Goal: Transaction & Acquisition: Obtain resource

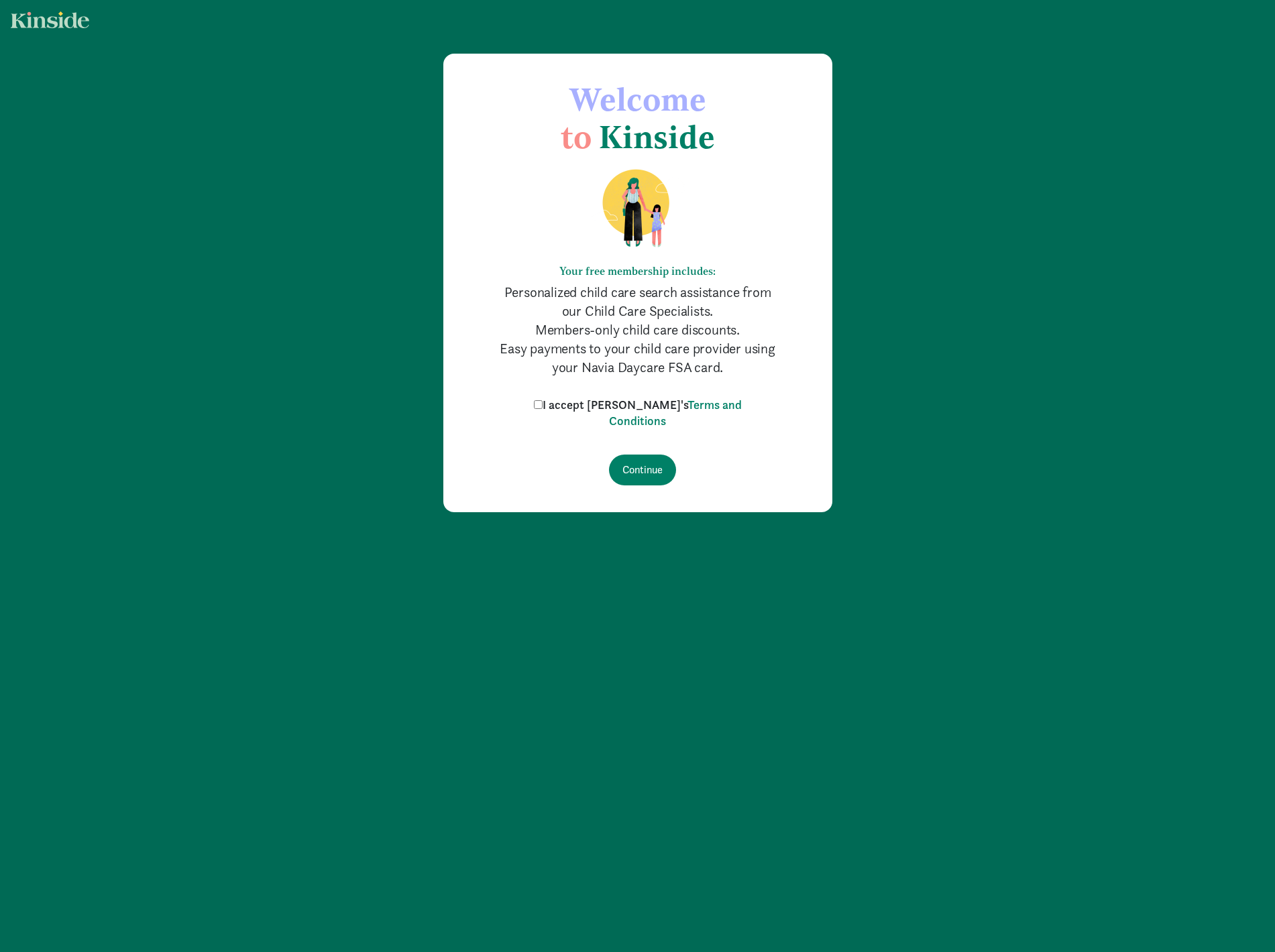
click at [577, 410] on label "I accept Kinside's Terms and Conditions" at bounding box center [638, 413] width 215 height 32
click at [542, 409] on input "I accept Kinside's Terms and Conditions" at bounding box center [538, 405] width 8 height 8
checkbox input "true"
click at [640, 471] on input "Continue" at bounding box center [642, 470] width 67 height 31
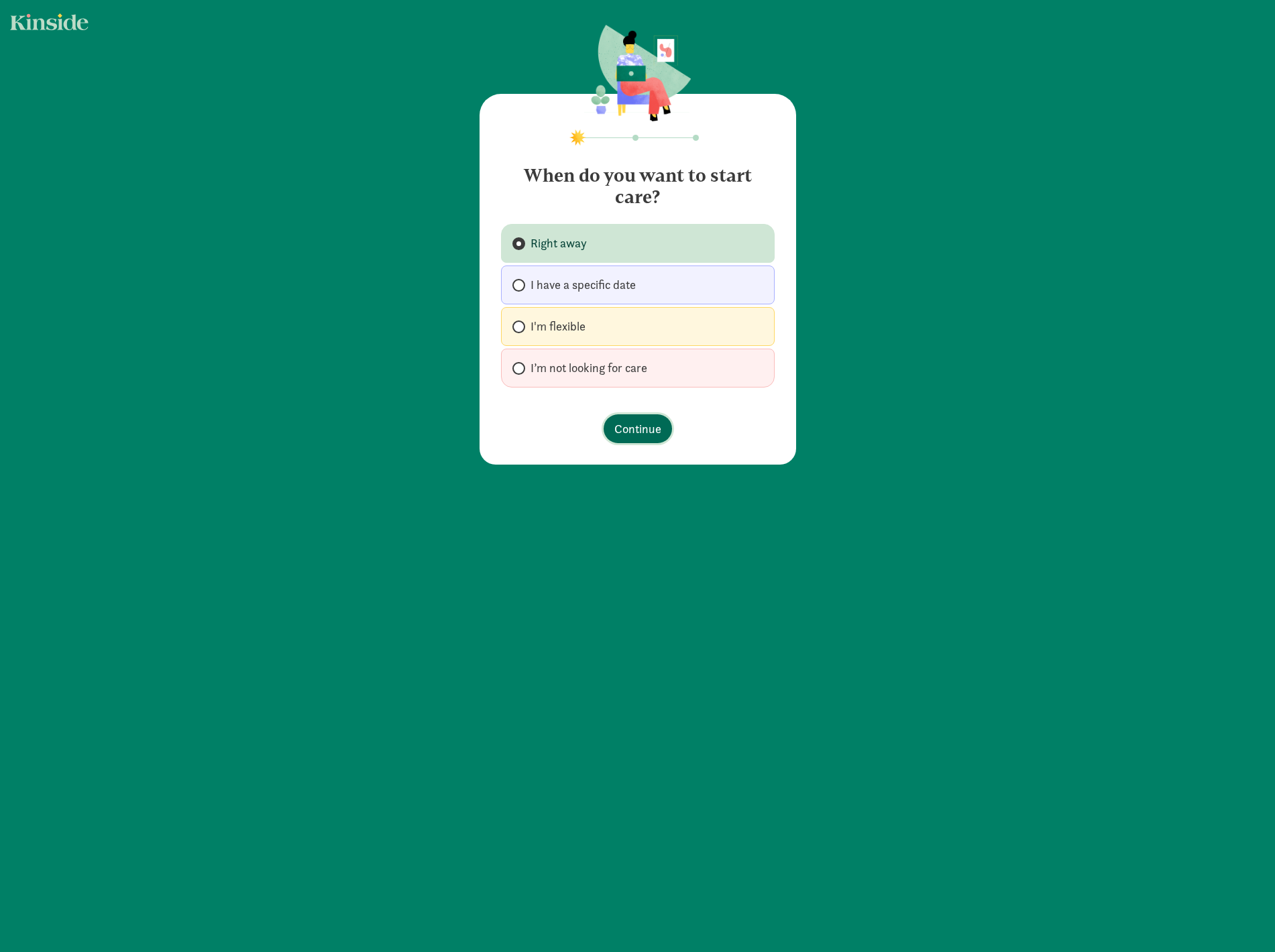
click at [640, 419] on button "Continue" at bounding box center [638, 428] width 69 height 29
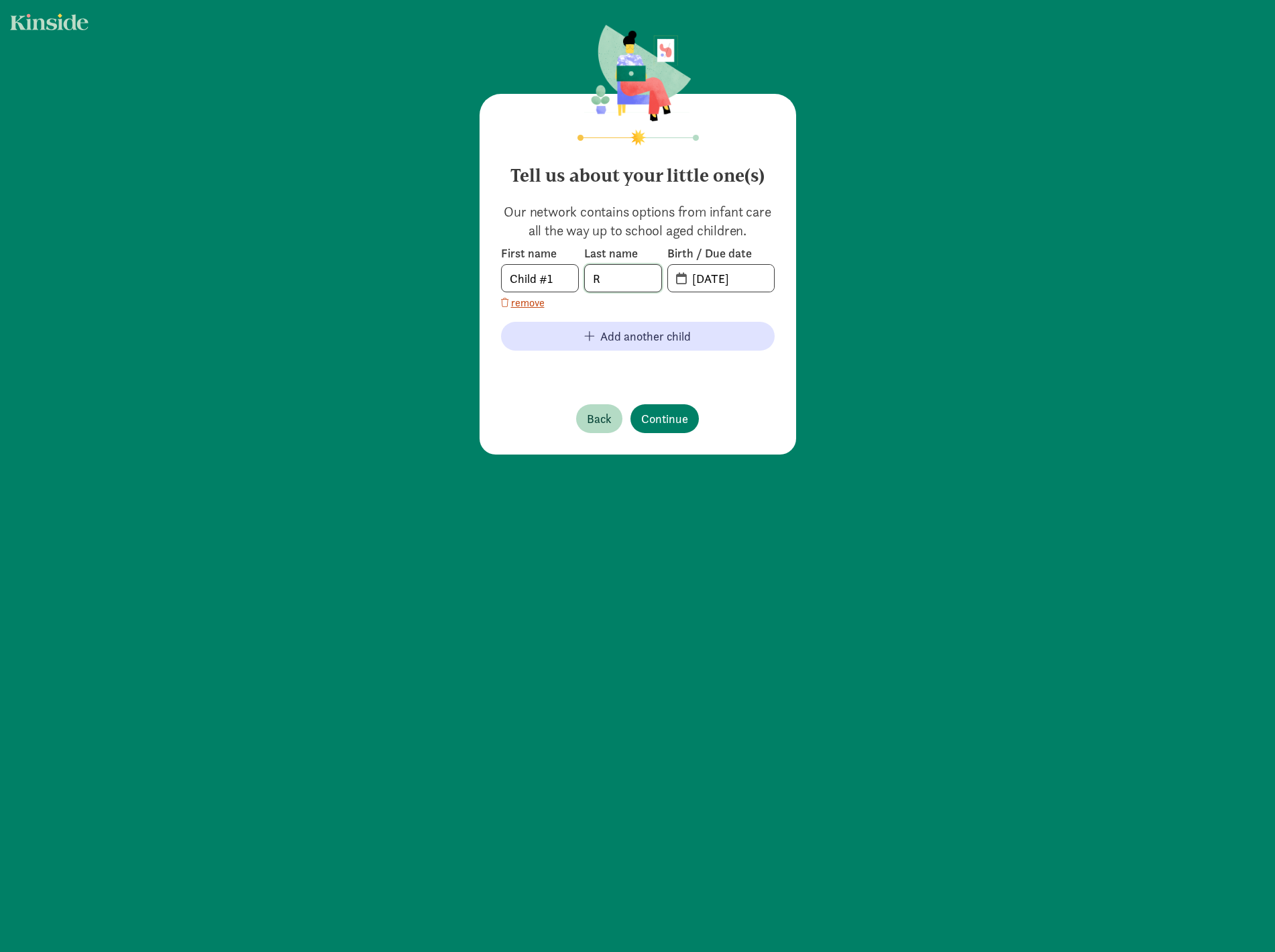
click at [636, 280] on input "R" at bounding box center [622, 278] width 76 height 27
click at [716, 275] on input "[DATE]" at bounding box center [728, 278] width 90 height 27
click at [601, 417] on span "Back" at bounding box center [598, 419] width 24 height 18
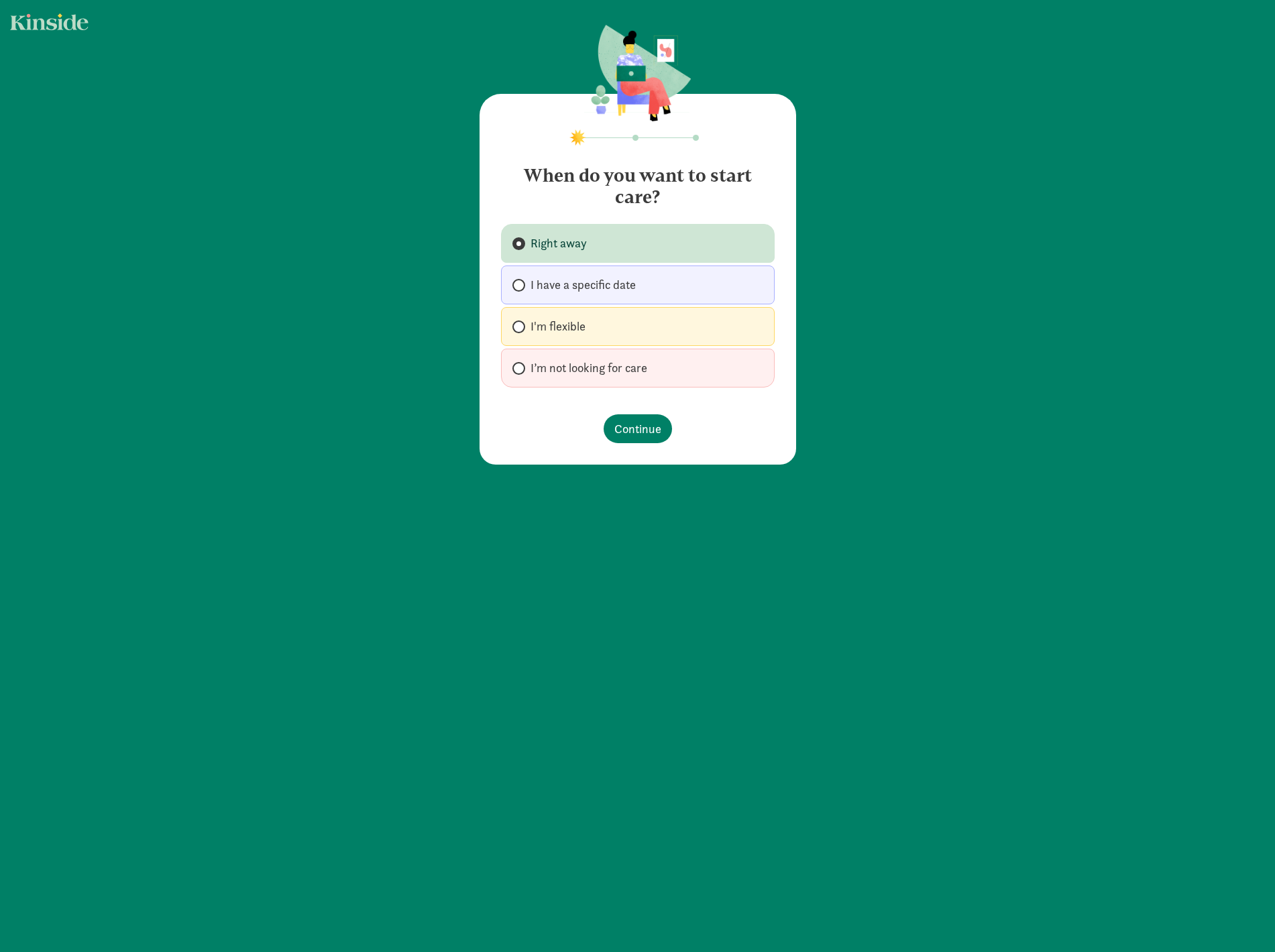
click at [579, 366] on span "I’m not looking for care" at bounding box center [589, 368] width 117 height 16
click at [521, 366] on input "I’m not looking for care" at bounding box center [517, 368] width 8 height 8
radio input "true"
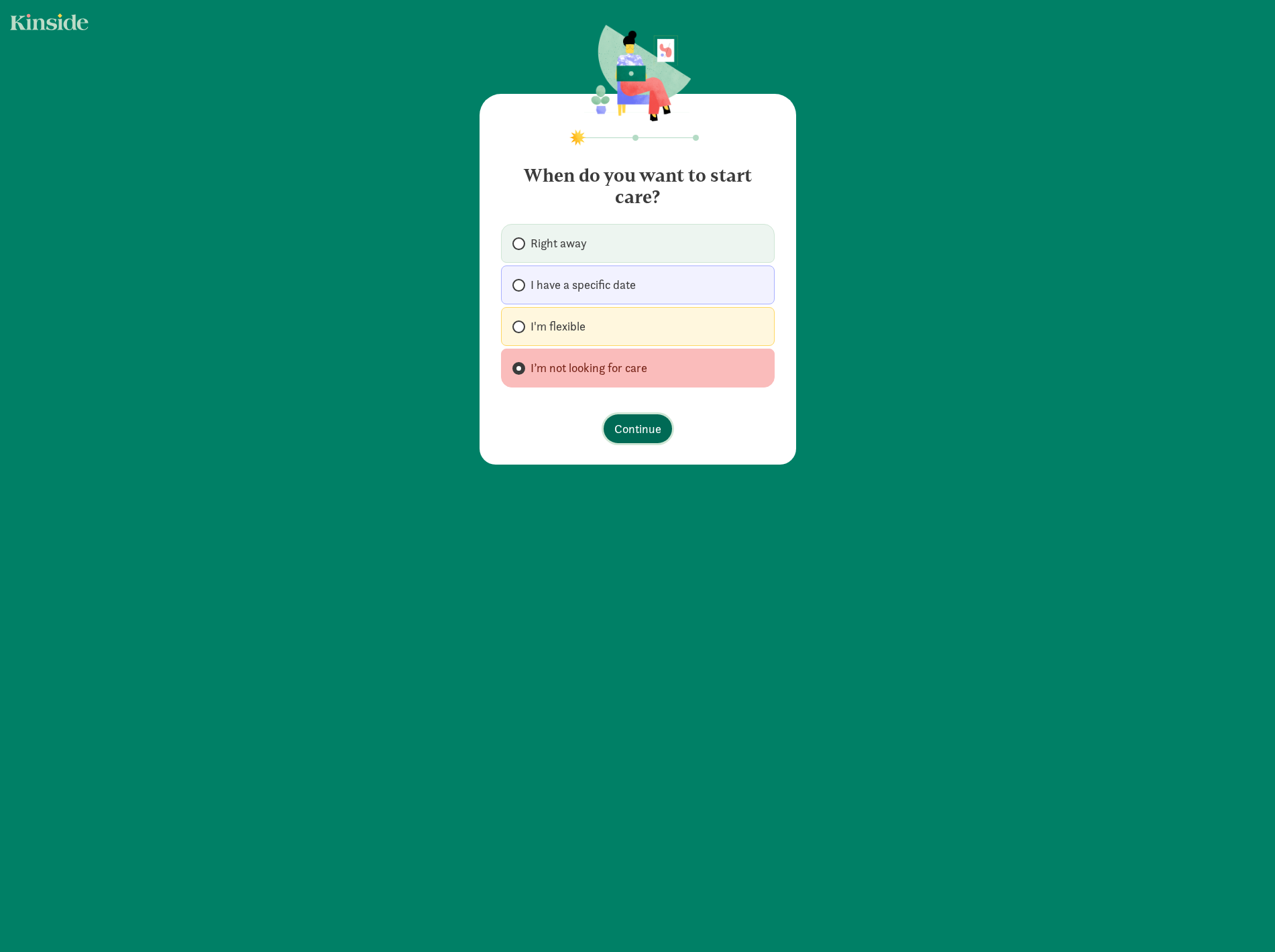
click at [632, 423] on span "Continue" at bounding box center [638, 429] width 47 height 18
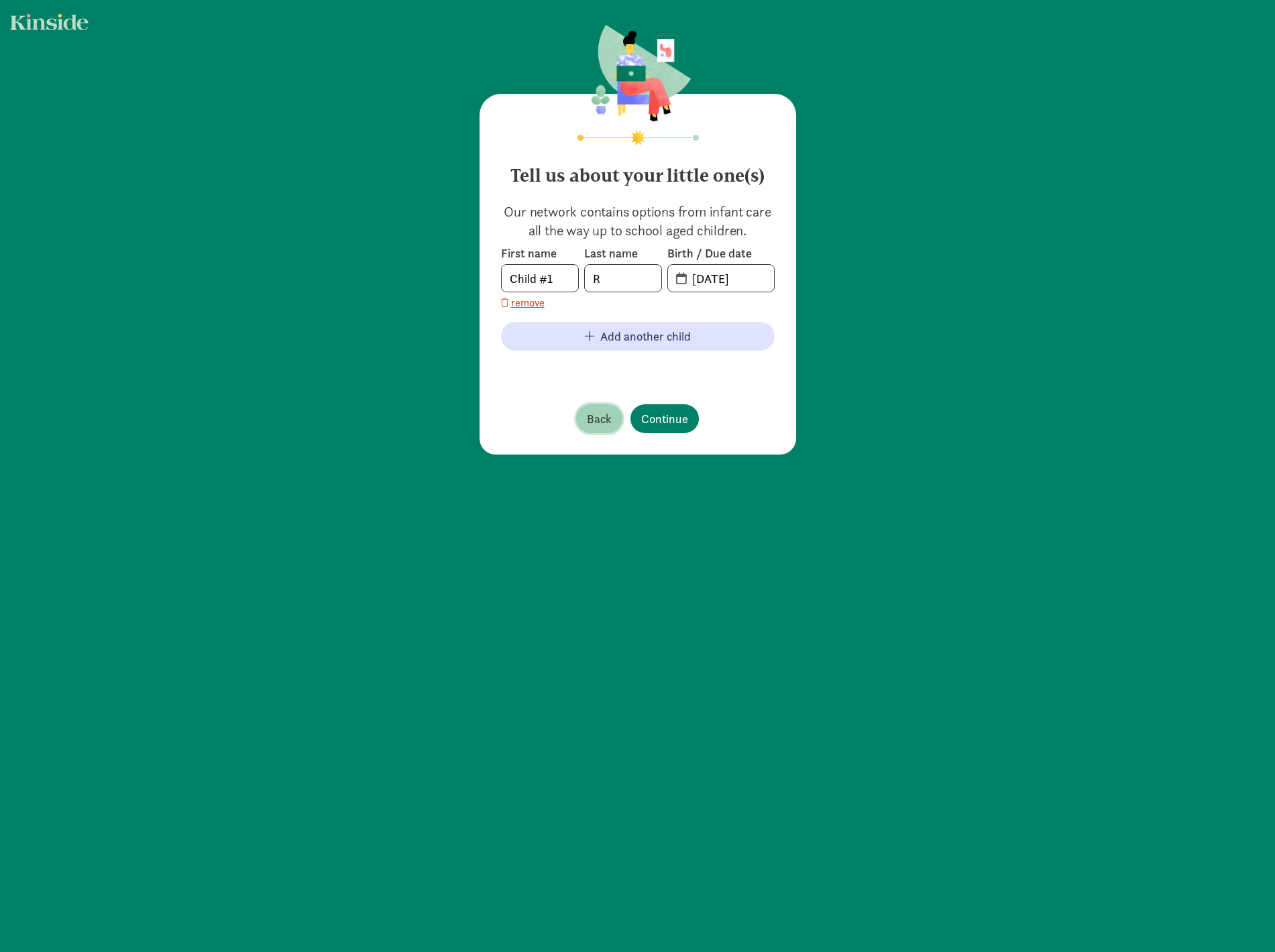
click at [586, 426] on span "Back" at bounding box center [598, 419] width 24 height 18
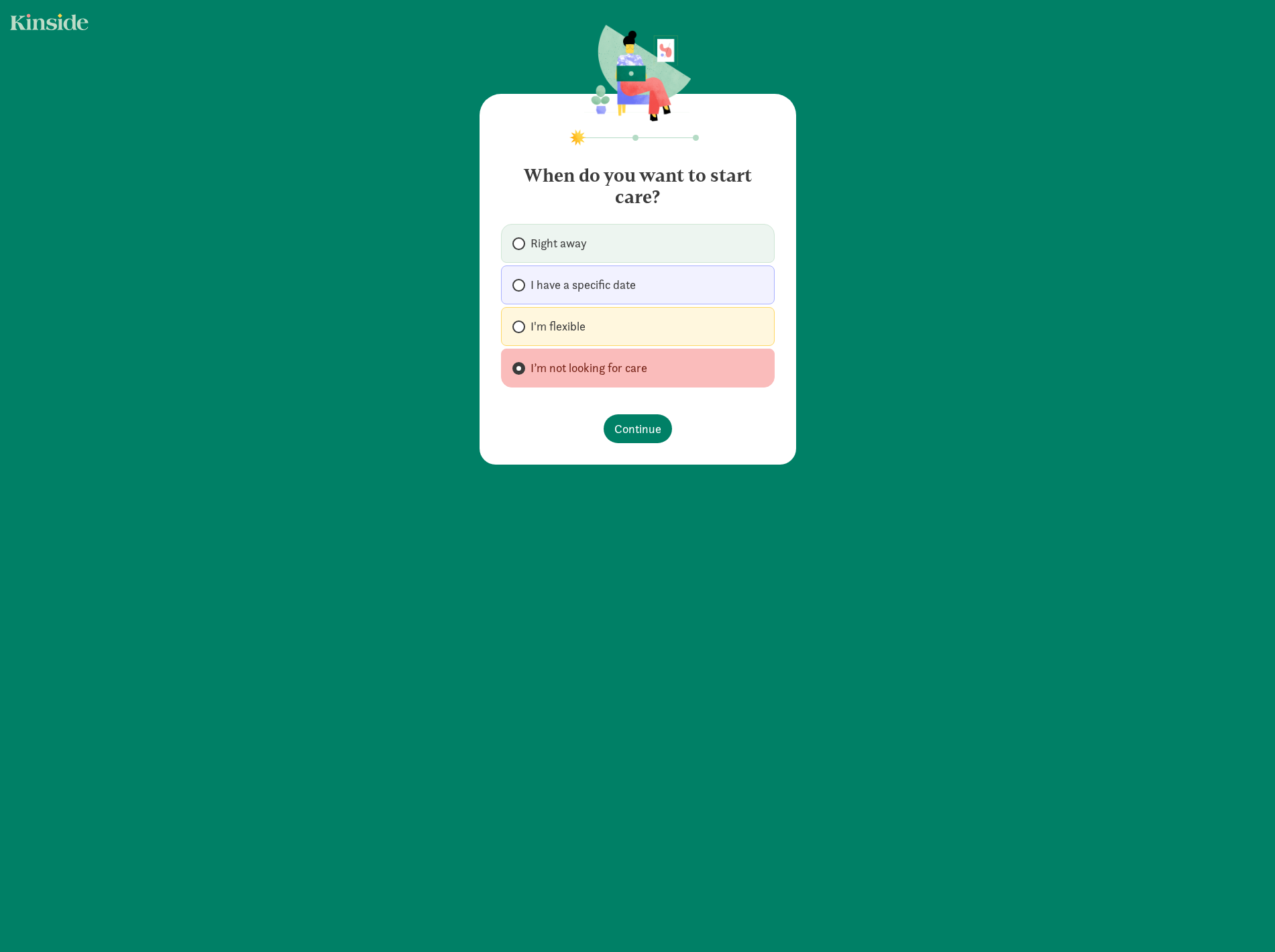
click at [581, 283] on span "I have a specific date" at bounding box center [583, 284] width 106 height 16
click at [521, 283] on input "I have a specific date" at bounding box center [517, 285] width 8 height 8
radio input "true"
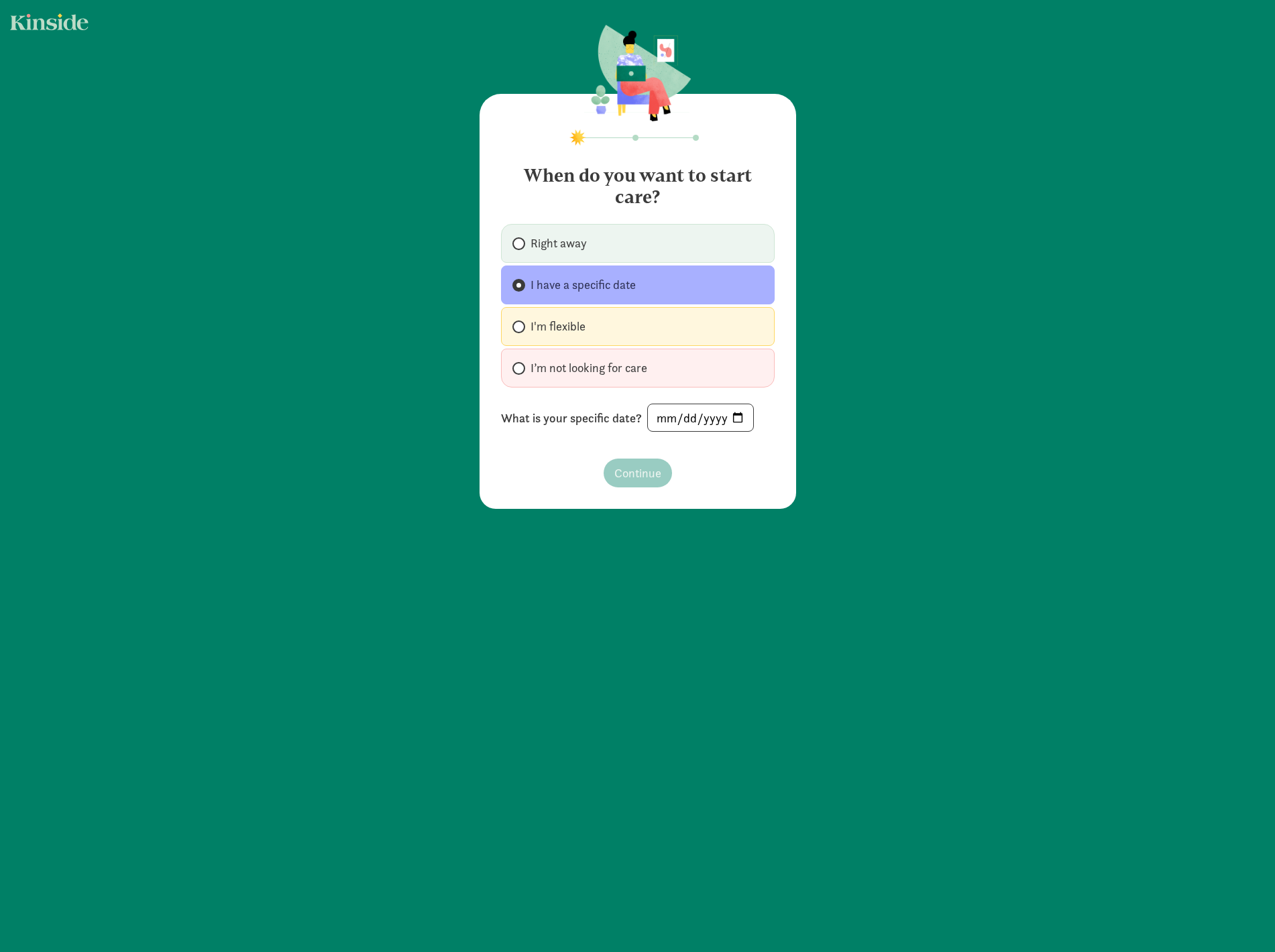
click at [593, 322] on label "I'm flexible" at bounding box center [638, 326] width 273 height 39
click at [521, 322] on input "I'm flexible" at bounding box center [517, 326] width 8 height 8
radio input "true"
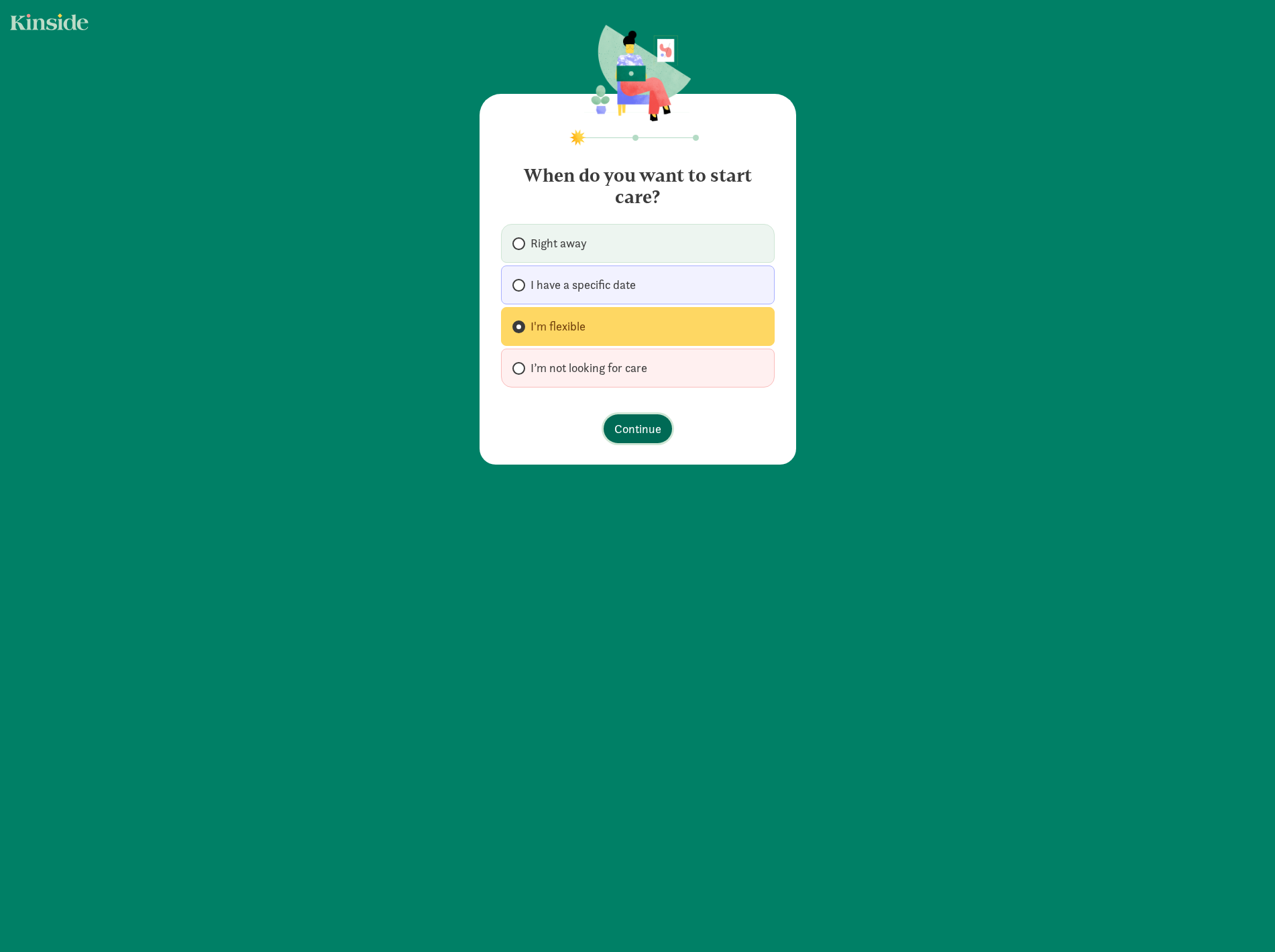
click at [635, 433] on span "Continue" at bounding box center [638, 429] width 47 height 18
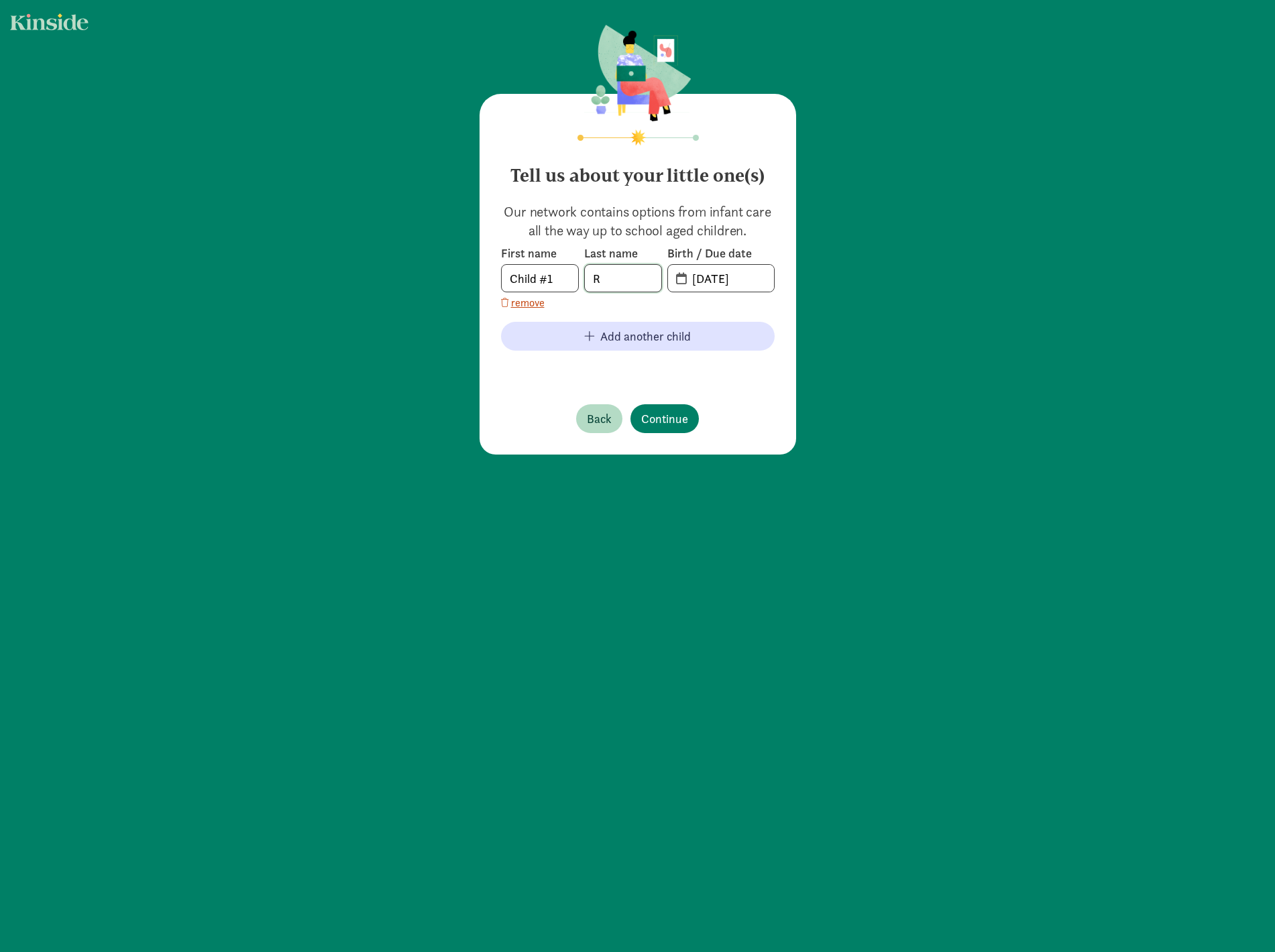
click at [636, 281] on input "R" at bounding box center [622, 278] width 76 height 27
drag, startPoint x: 566, startPoint y: 283, endPoint x: 339, endPoint y: 276, distance: 227.1
click at [355, 277] on div "Tell us about your little one(s) Our network contains options from infant care …" at bounding box center [638, 240] width 1275 height 482
click at [660, 413] on span "Continue" at bounding box center [664, 419] width 47 height 18
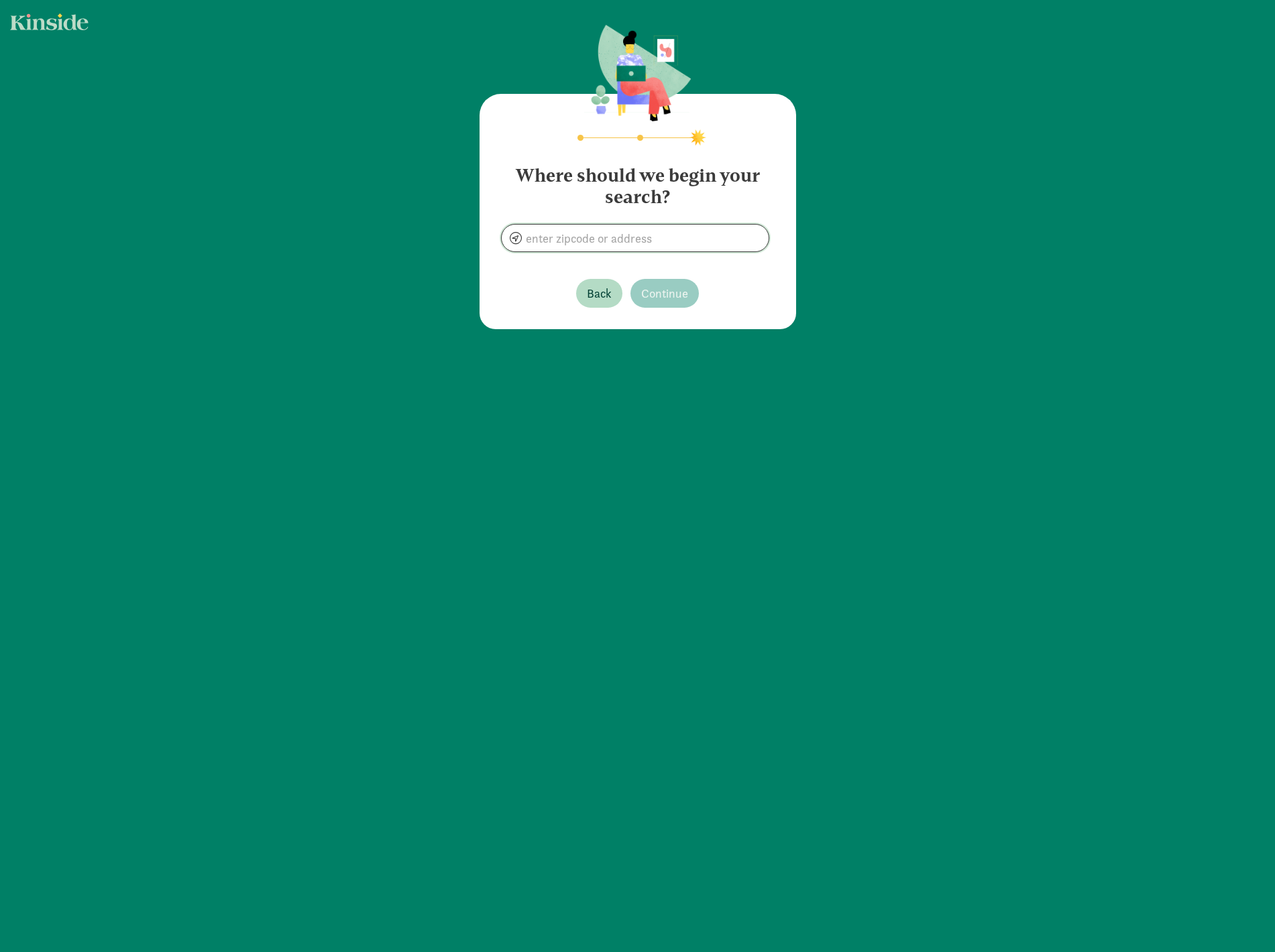
click at [586, 250] on input at bounding box center [635, 238] width 267 height 27
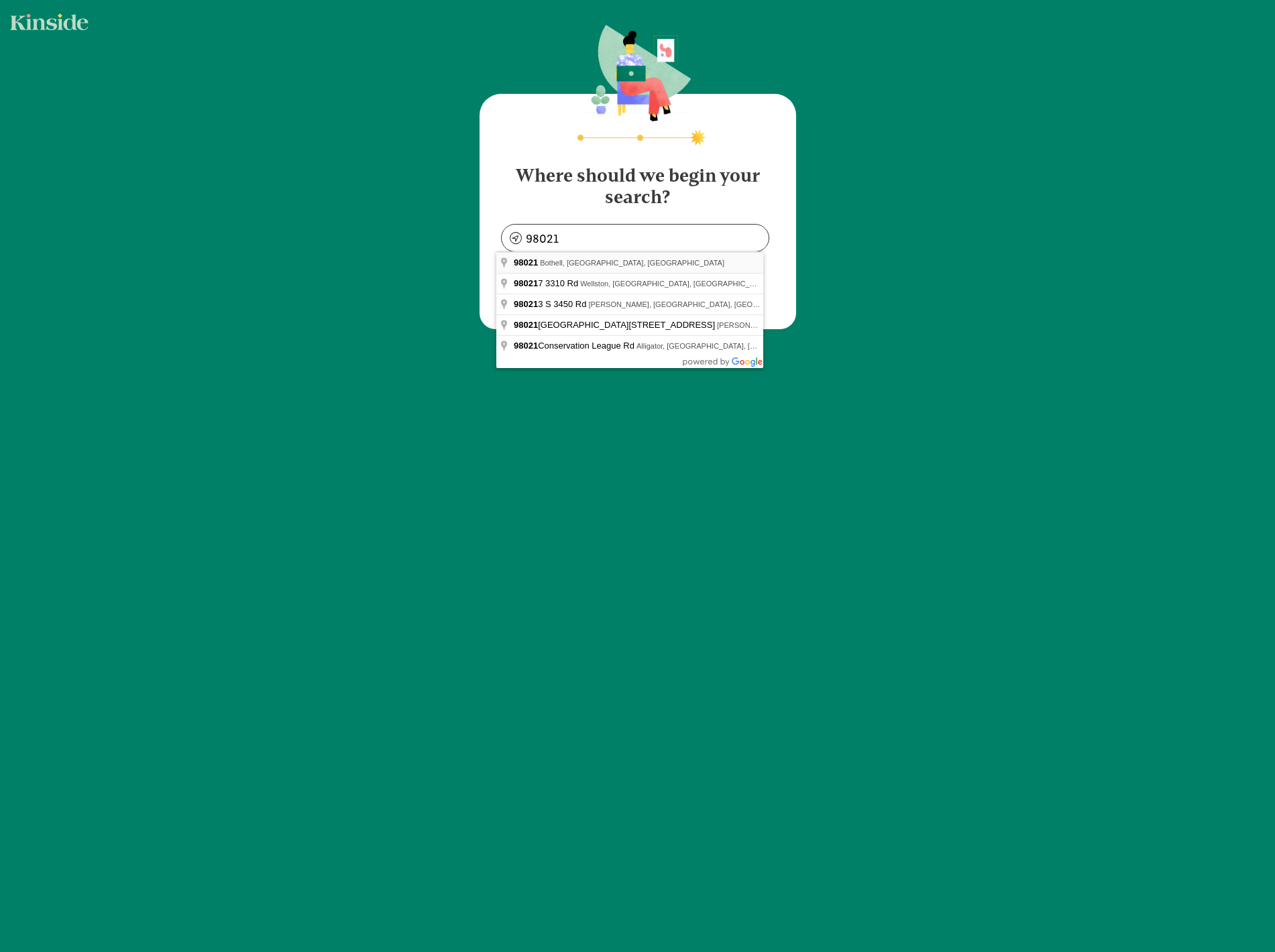
type input "Bothell, WA 98021, [GEOGRAPHIC_DATA]"
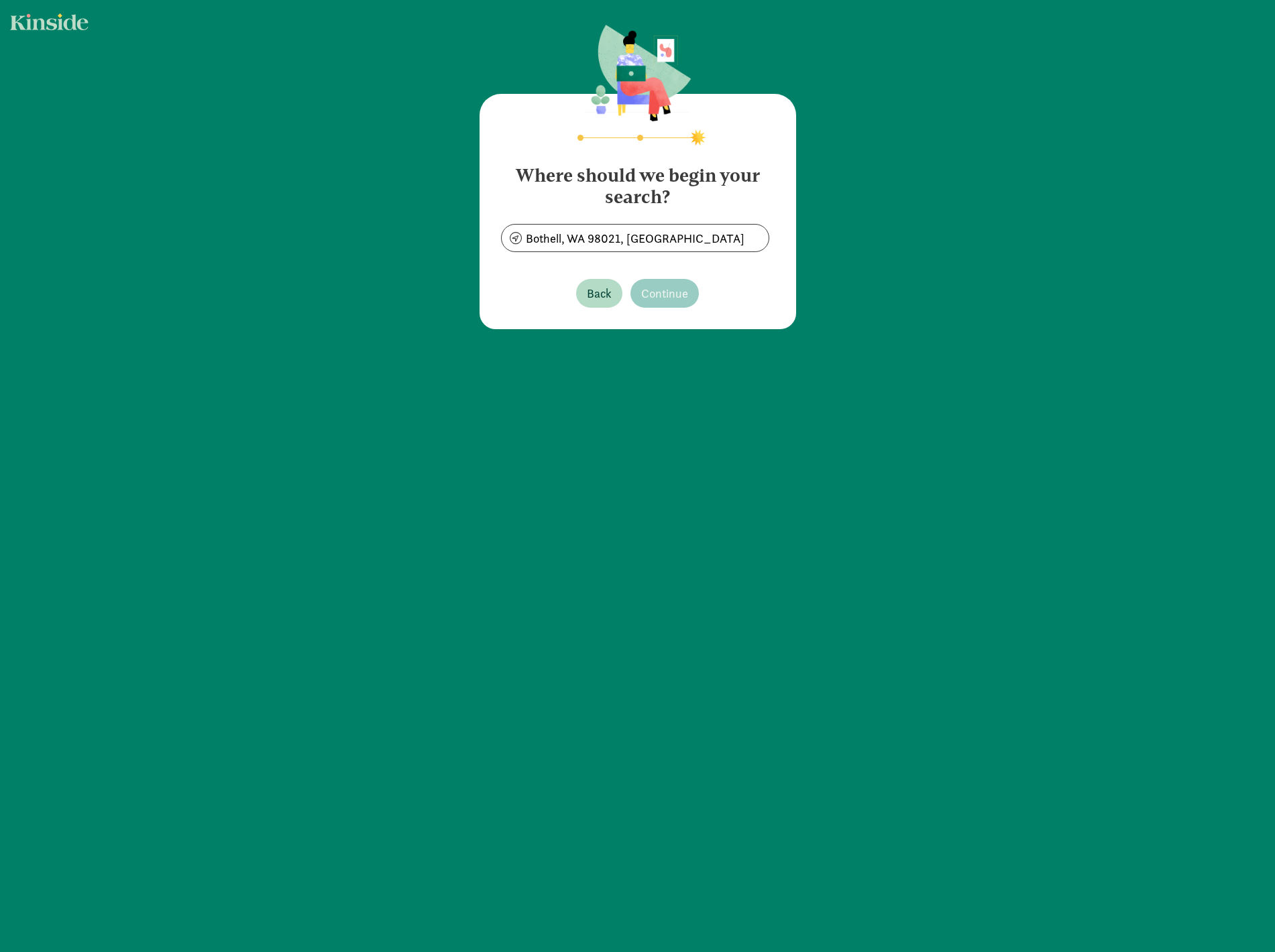
drag, startPoint x: 690, startPoint y: 260, endPoint x: 696, endPoint y: 269, distance: 10.8
click at [682, 283] on button "Continue" at bounding box center [665, 293] width 69 height 29
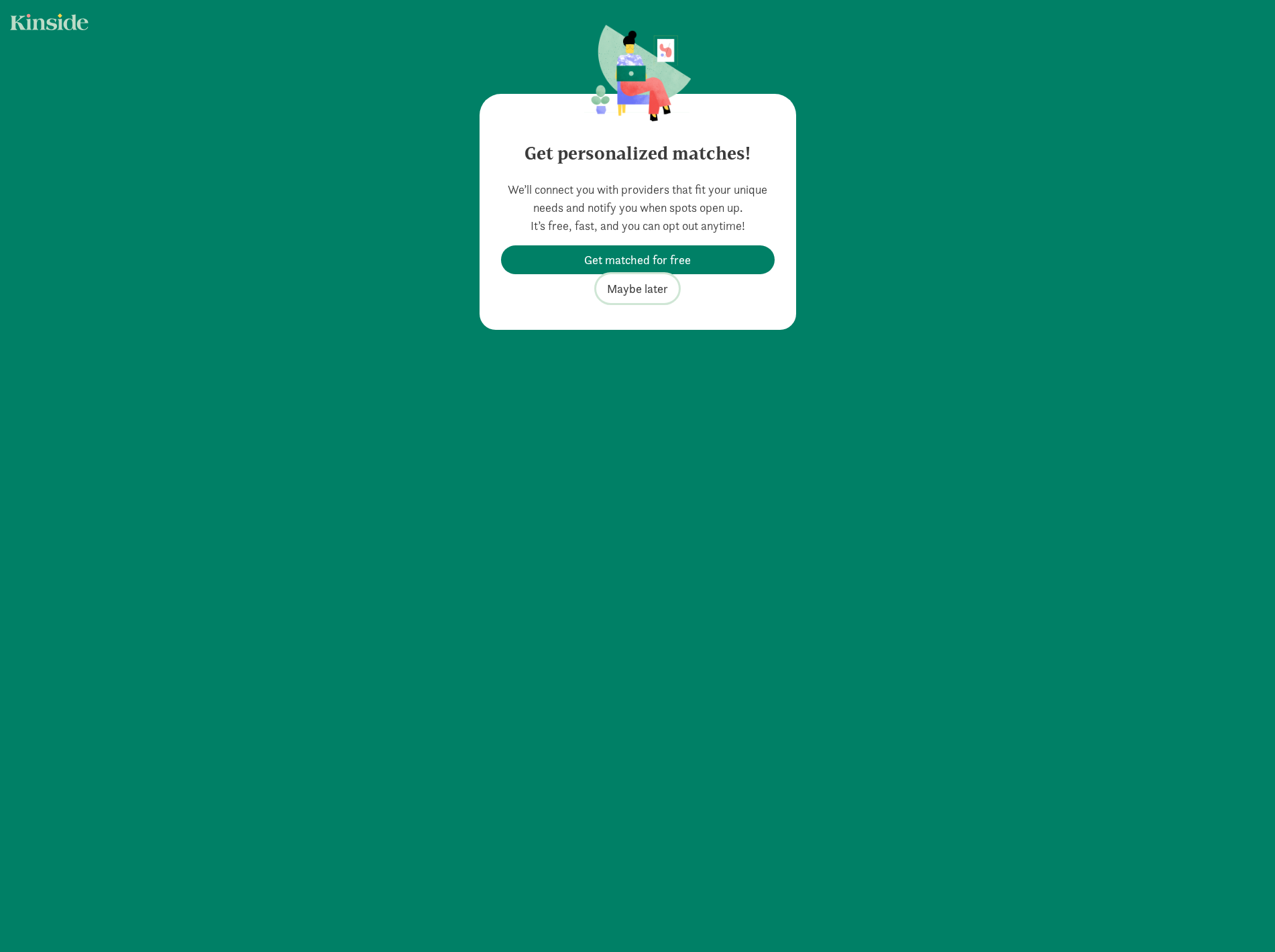
click at [631, 286] on span "Maybe later" at bounding box center [637, 289] width 61 height 18
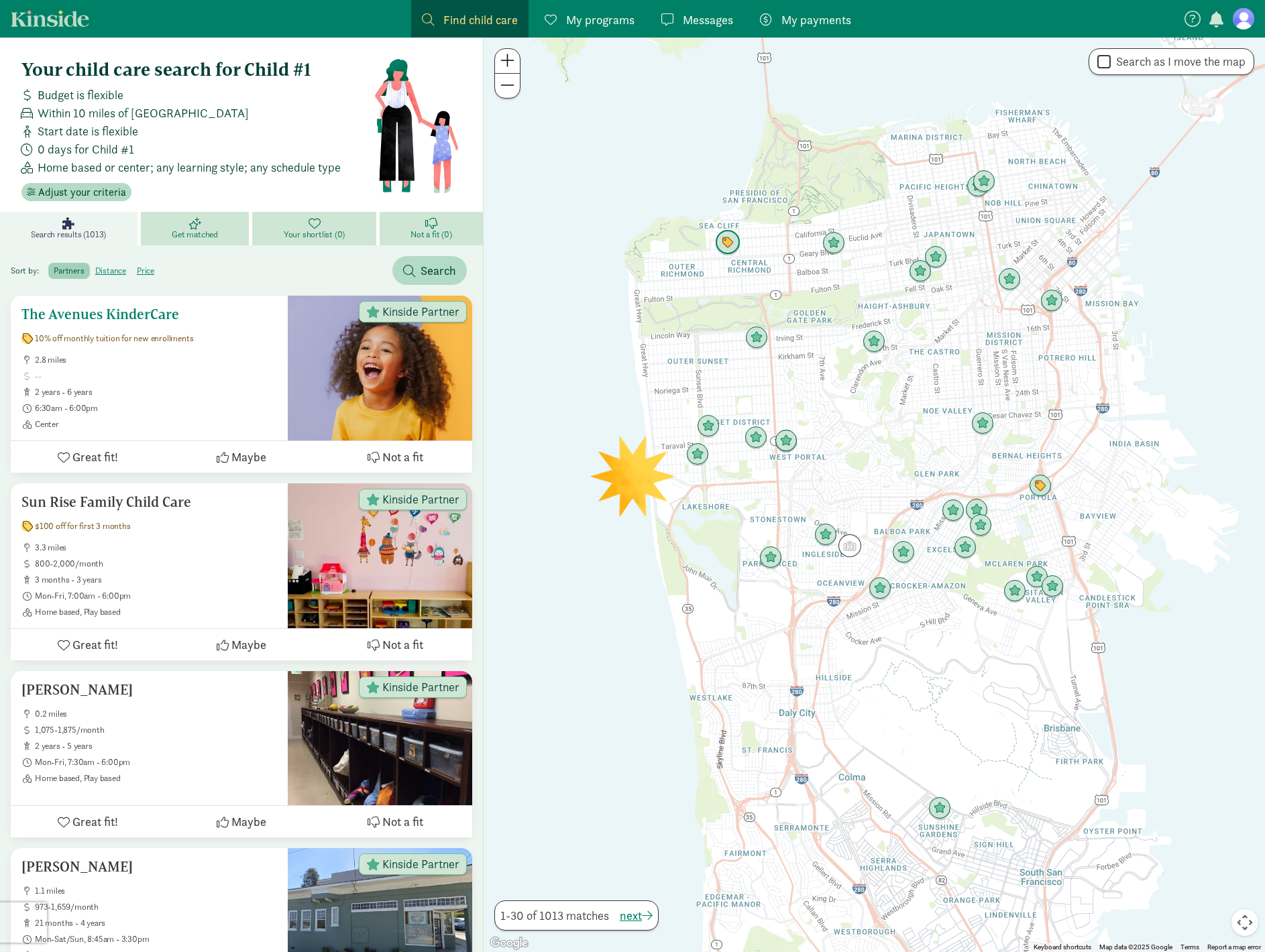
scroll to position [1, 0]
drag, startPoint x: 897, startPoint y: 377, endPoint x: 685, endPoint y: 380, distance: 212.0
click at [688, 380] on div at bounding box center [875, 495] width 782 height 914
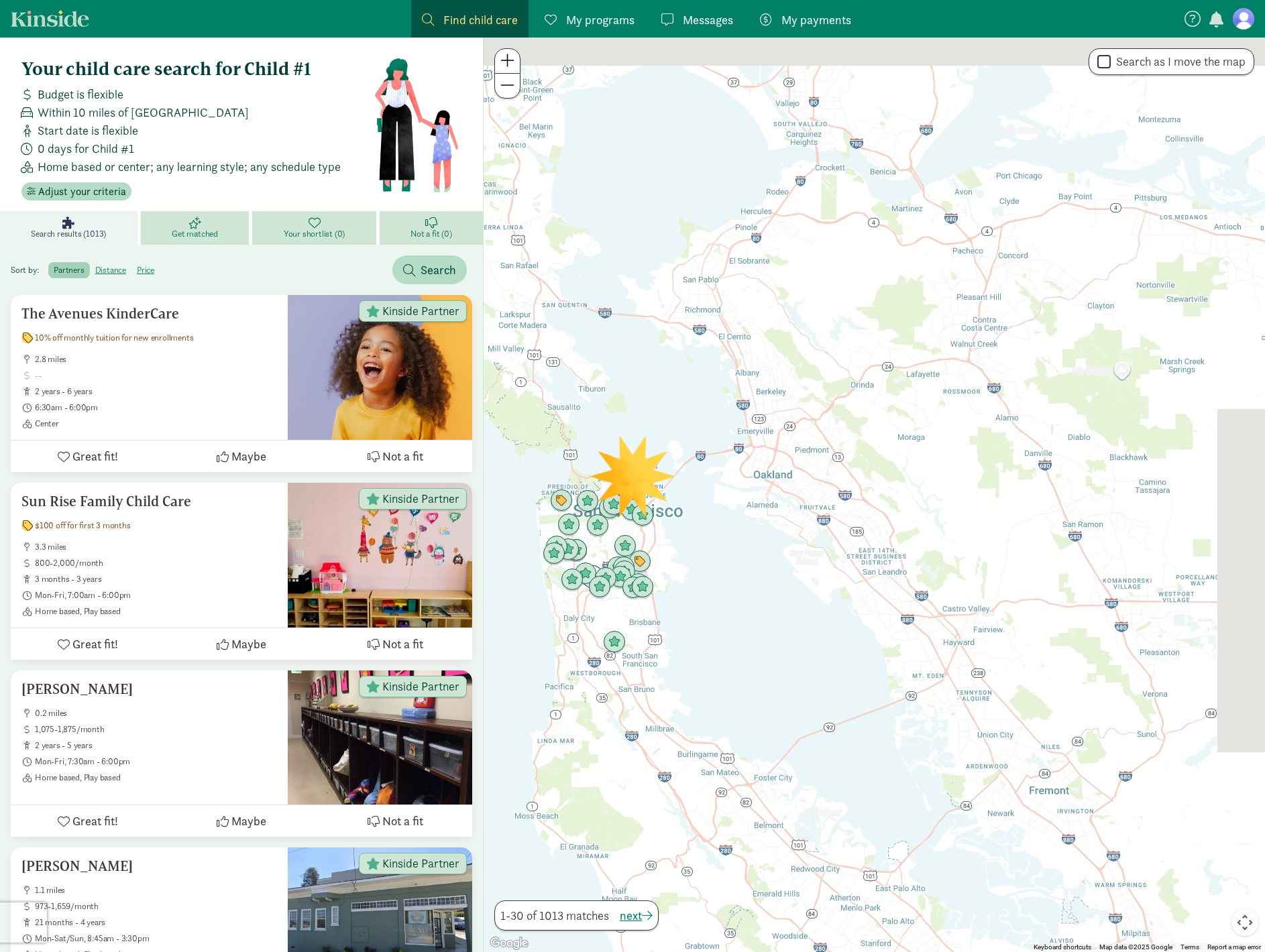
drag, startPoint x: 885, startPoint y: 380, endPoint x: 782, endPoint y: 479, distance: 142.9
click at [782, 479] on div at bounding box center [875, 495] width 782 height 914
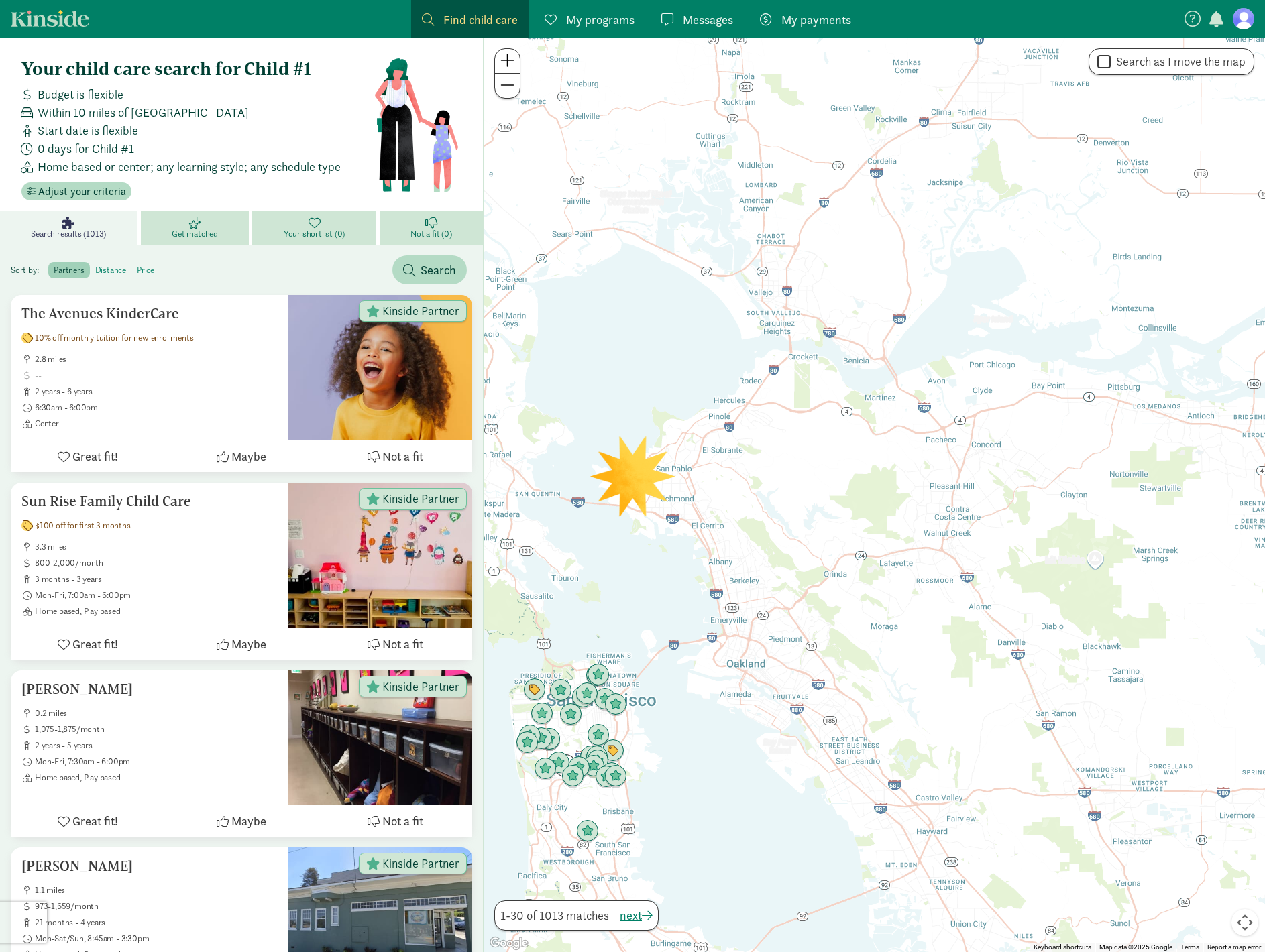
drag, startPoint x: 782, startPoint y: 368, endPoint x: 759, endPoint y: 542, distance: 175.5
click at [759, 542] on div at bounding box center [875, 495] width 782 height 914
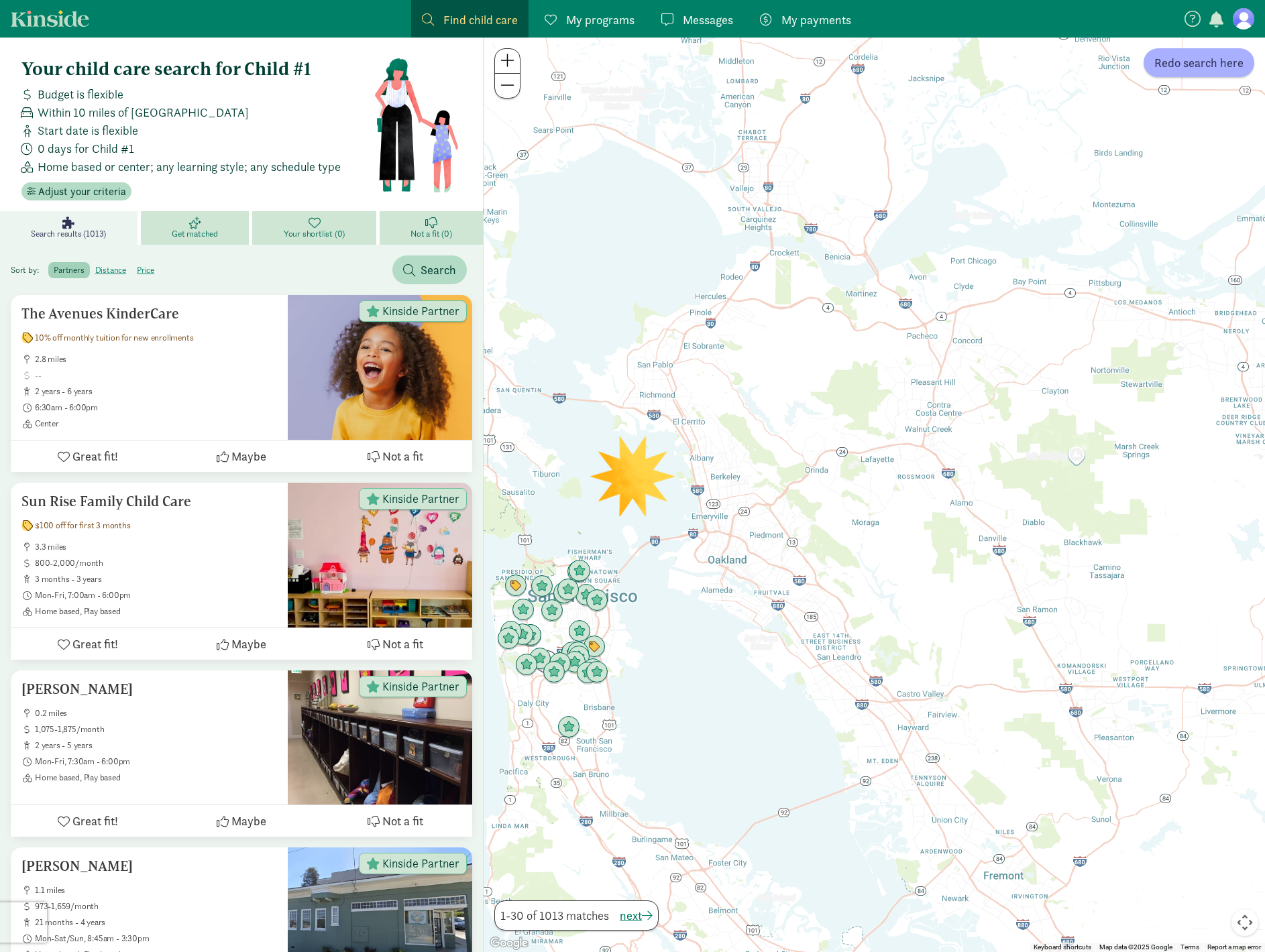
drag, startPoint x: 760, startPoint y: 540, endPoint x: 740, endPoint y: 426, distance: 115.7
click at [740, 426] on div at bounding box center [875, 495] width 782 height 914
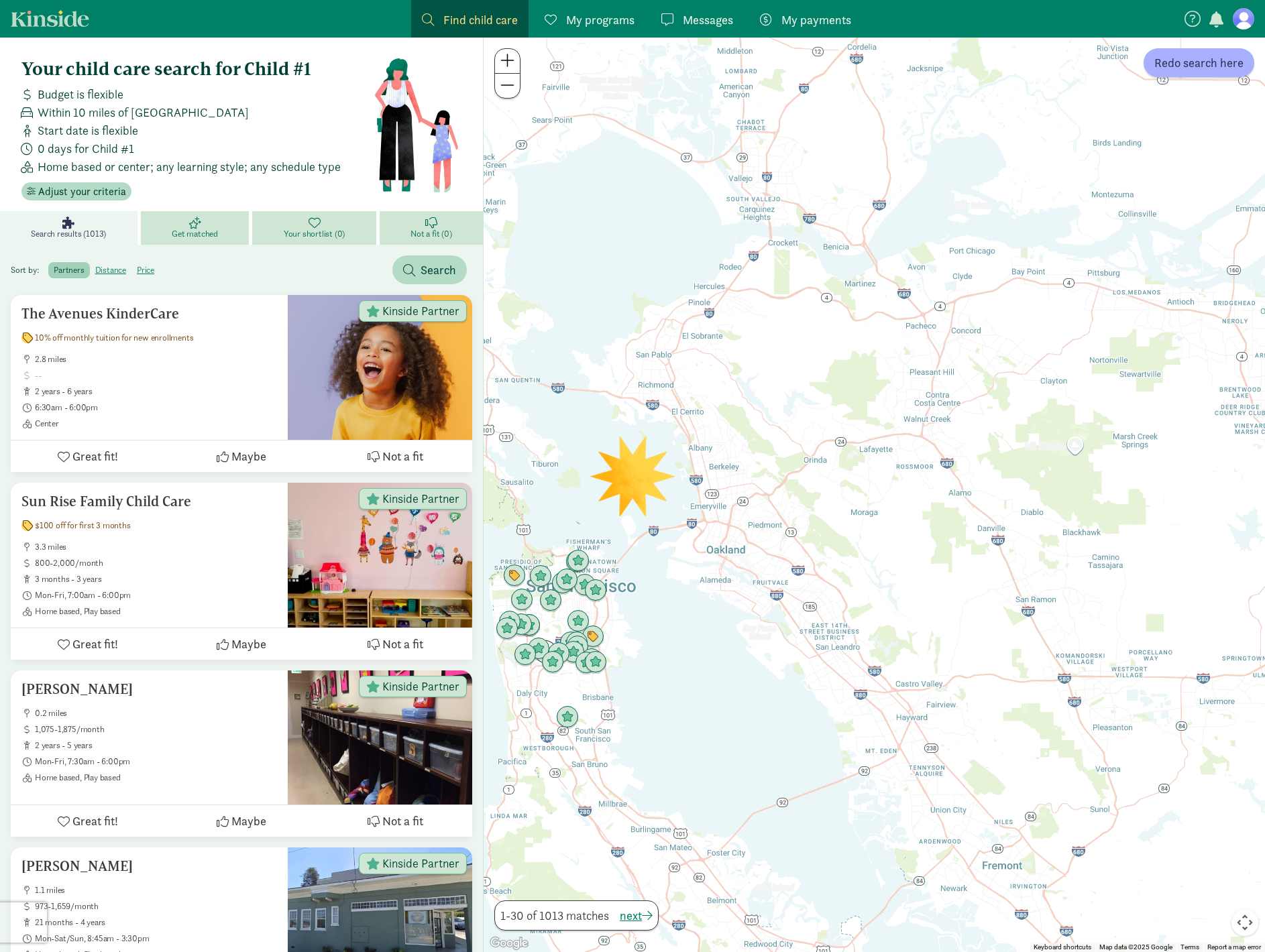
drag, startPoint x: 796, startPoint y: 382, endPoint x: 898, endPoint y: 335, distance: 112.3
click at [898, 335] on div at bounding box center [875, 495] width 782 height 914
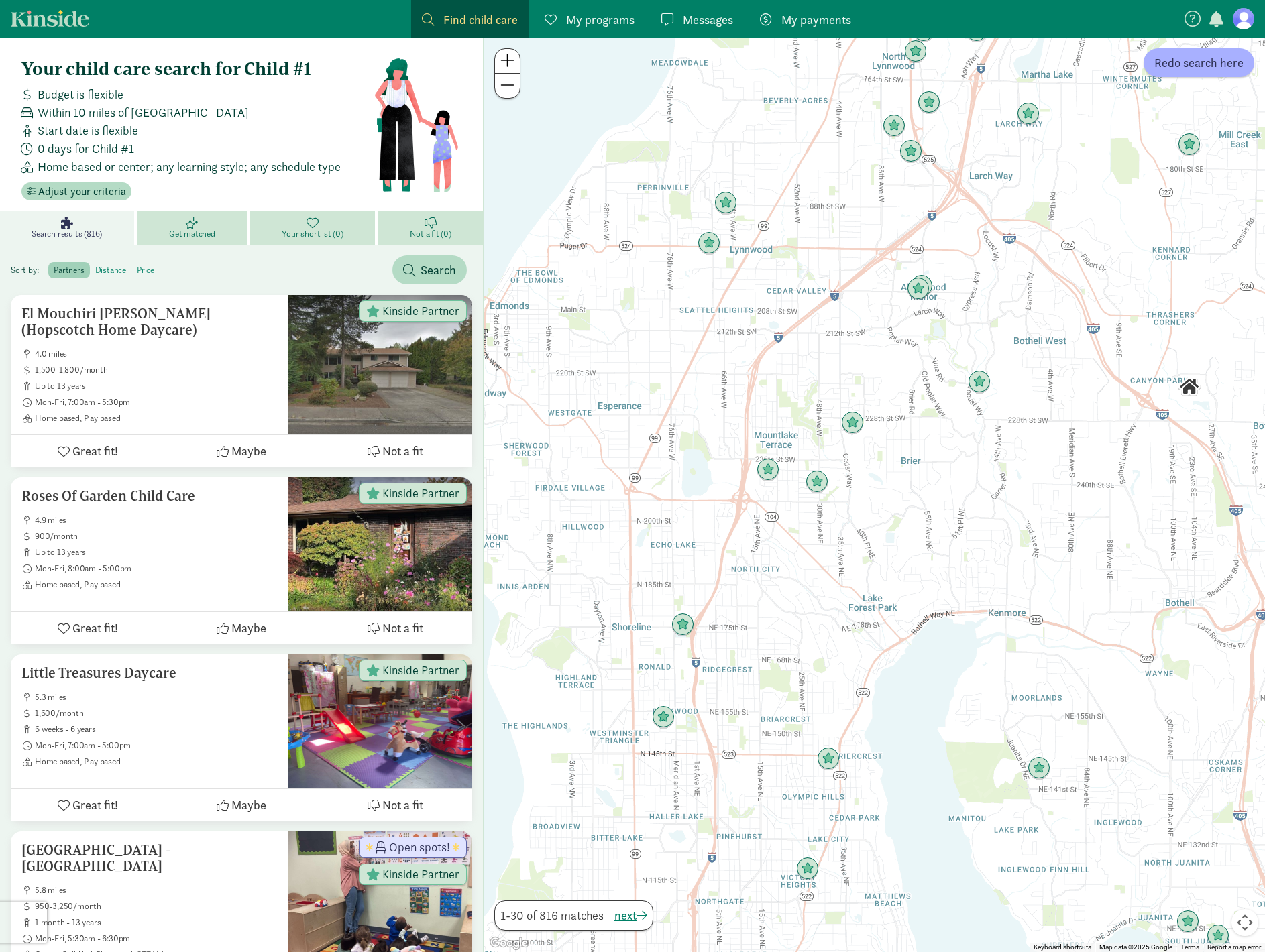
drag, startPoint x: 1006, startPoint y: 175, endPoint x: 987, endPoint y: 366, distance: 191.9
click at [987, 366] on div at bounding box center [875, 495] width 782 height 914
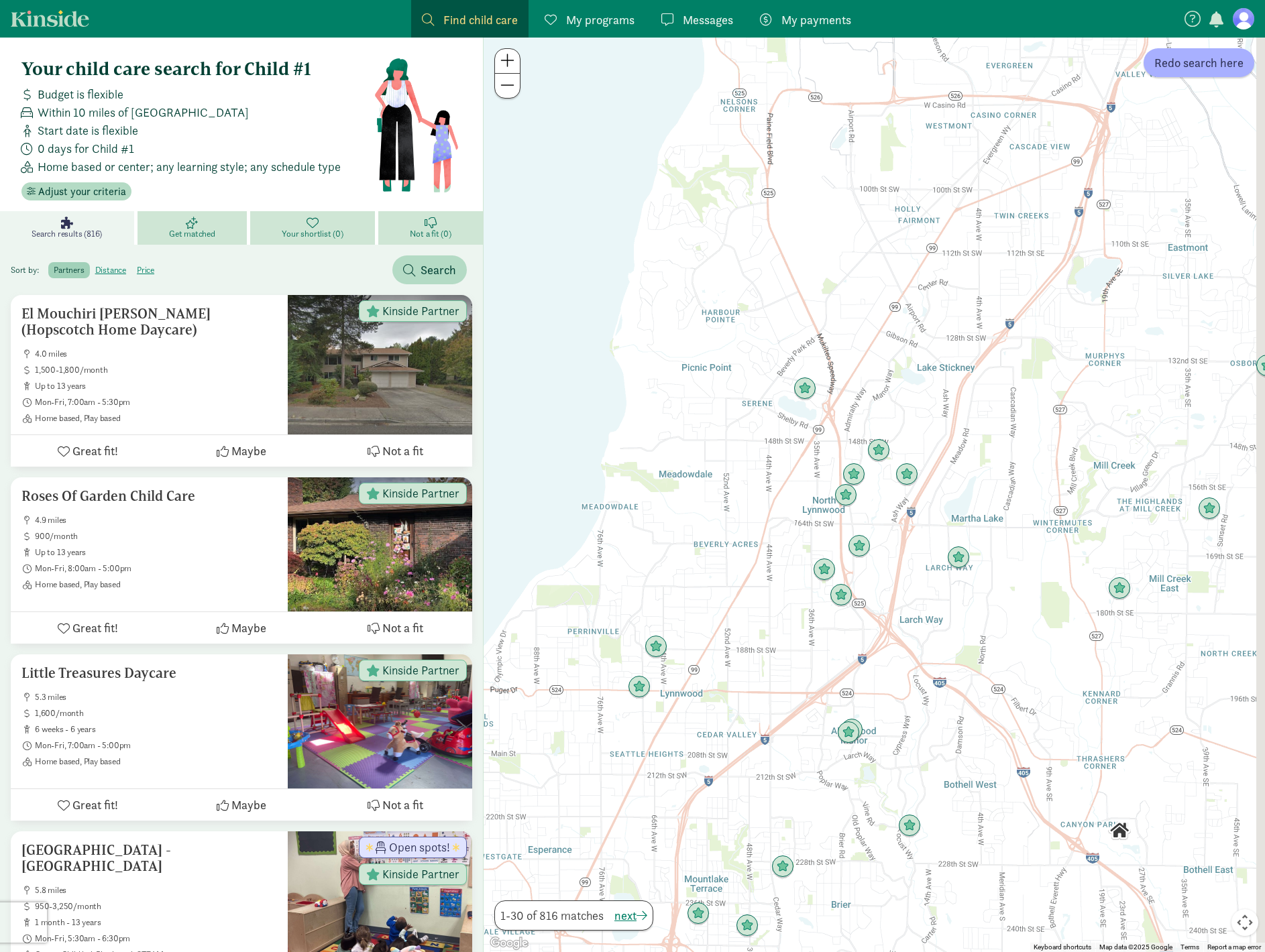
drag, startPoint x: 938, startPoint y: 430, endPoint x: 878, endPoint y: 287, distance: 155.1
click at [878, 287] on div at bounding box center [875, 495] width 782 height 914
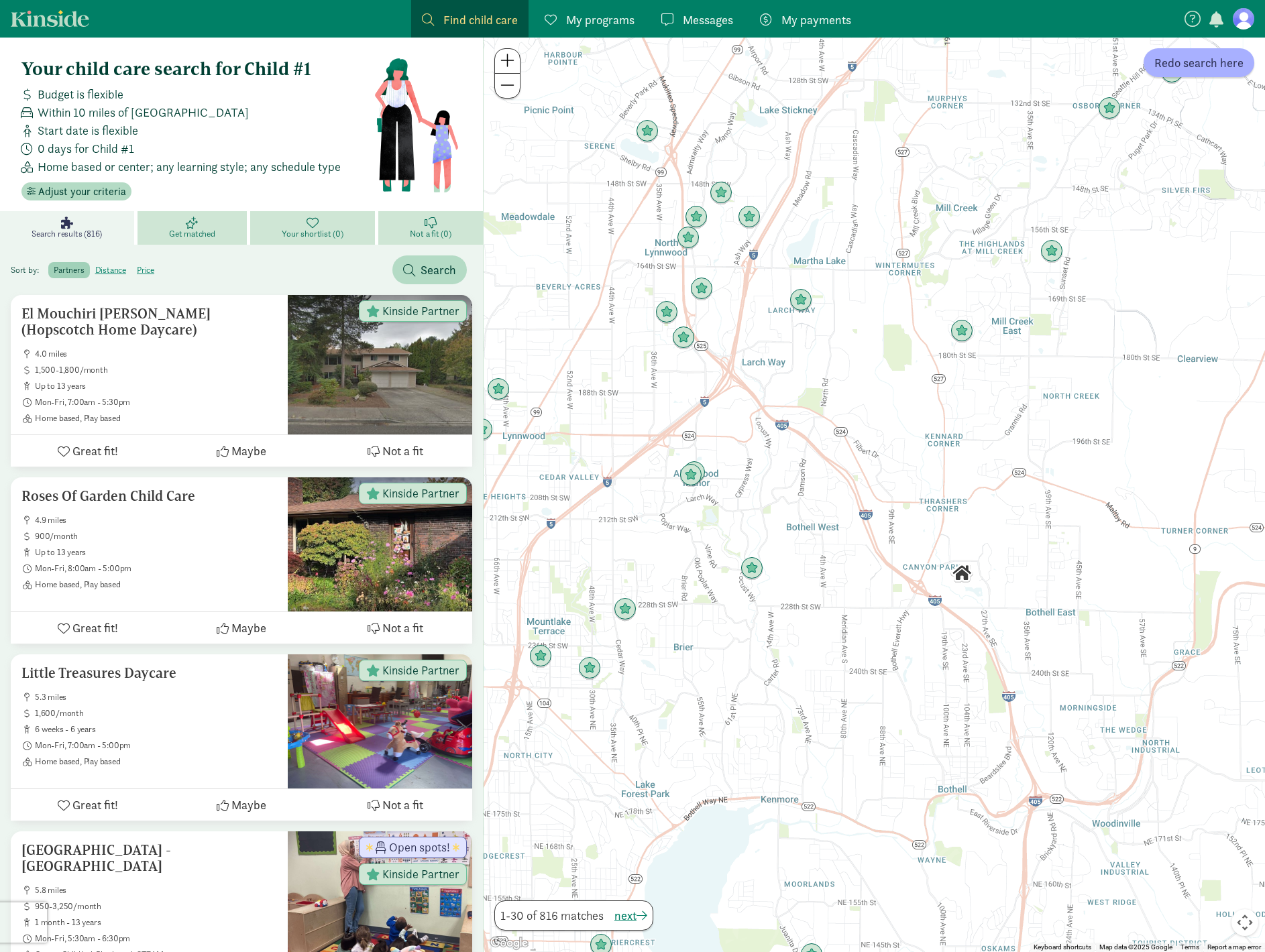
drag, startPoint x: 952, startPoint y: 446, endPoint x: 869, endPoint y: 364, distance: 116.7
click at [869, 364] on div at bounding box center [875, 495] width 782 height 914
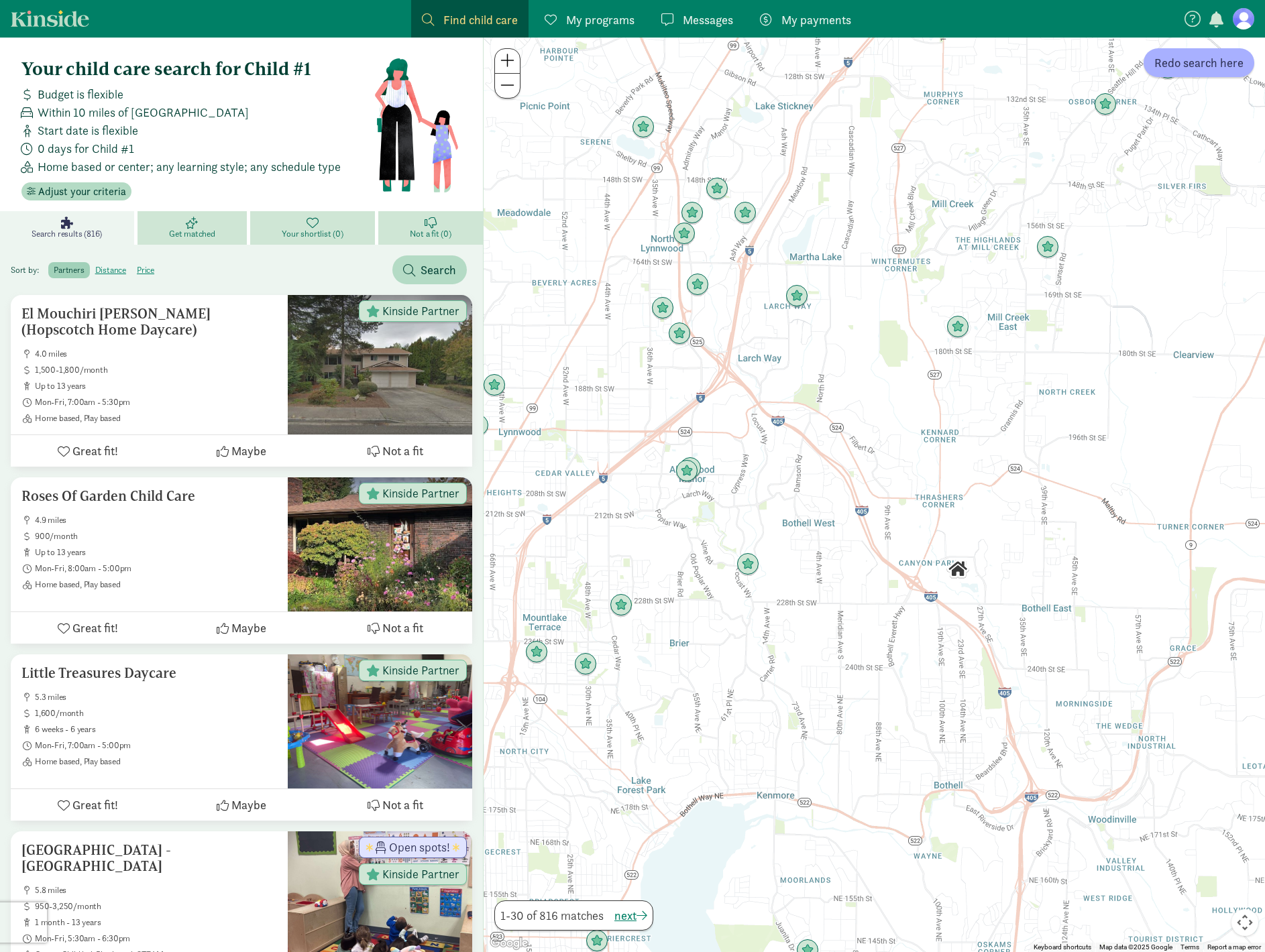
drag, startPoint x: 748, startPoint y: 403, endPoint x: 756, endPoint y: 463, distance: 60.5
click at [757, 463] on div at bounding box center [875, 495] width 782 height 914
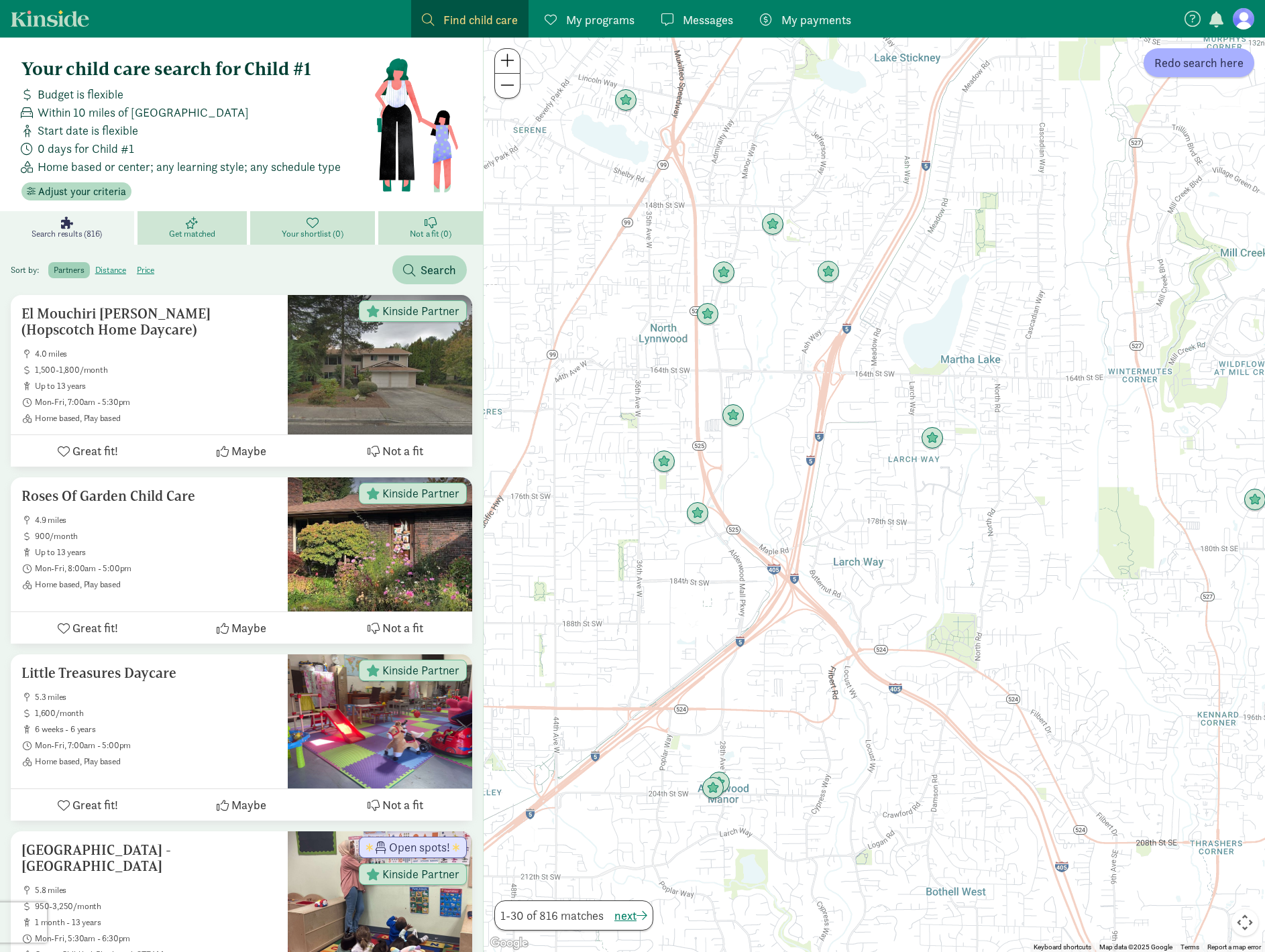
drag, startPoint x: 719, startPoint y: 326, endPoint x: 720, endPoint y: 480, distance: 154.0
click at [720, 480] on div at bounding box center [875, 495] width 782 height 914
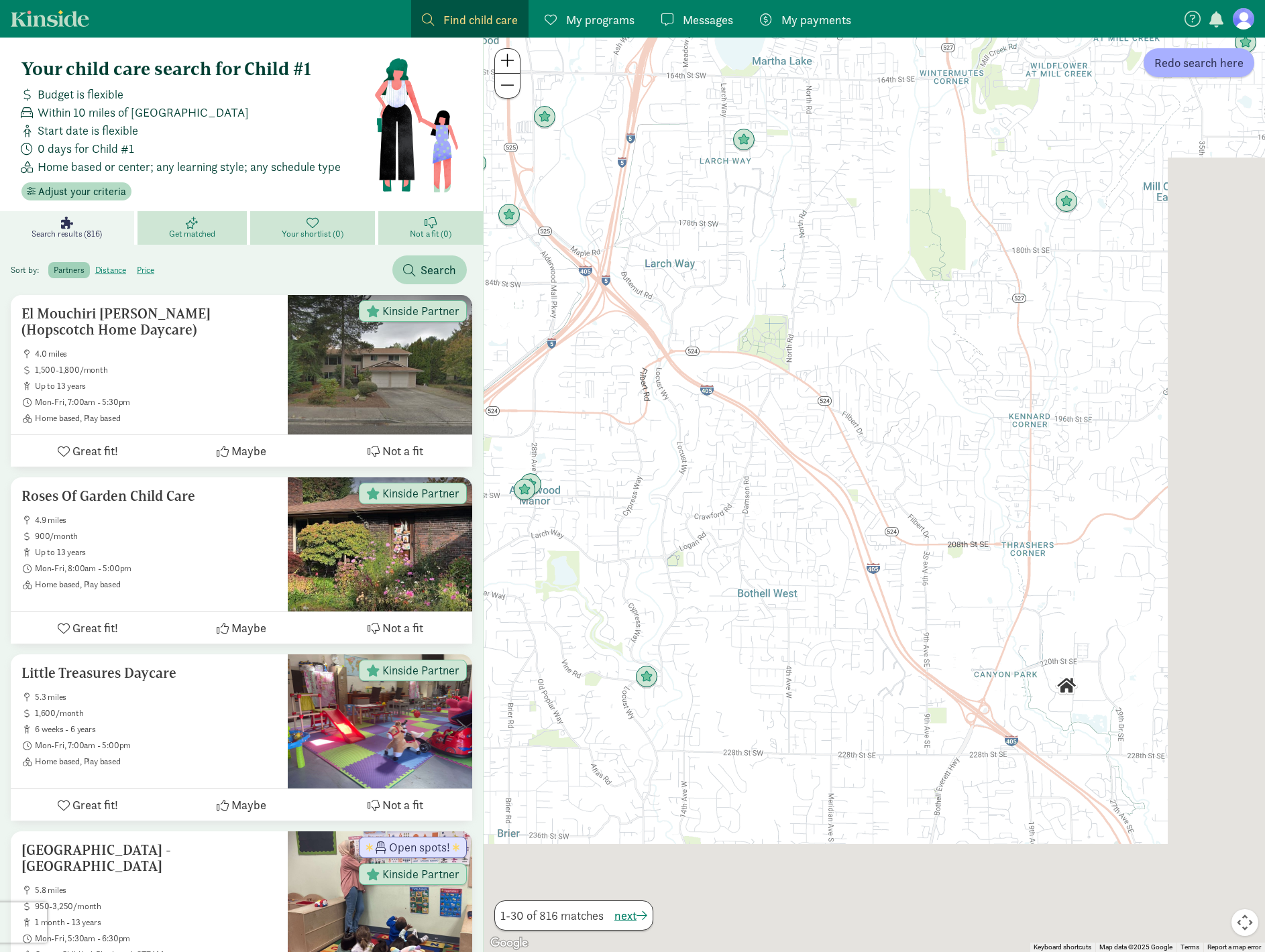
drag, startPoint x: 795, startPoint y: 649, endPoint x: 601, endPoint y: 340, distance: 364.9
click at [601, 340] on div at bounding box center [875, 495] width 782 height 914
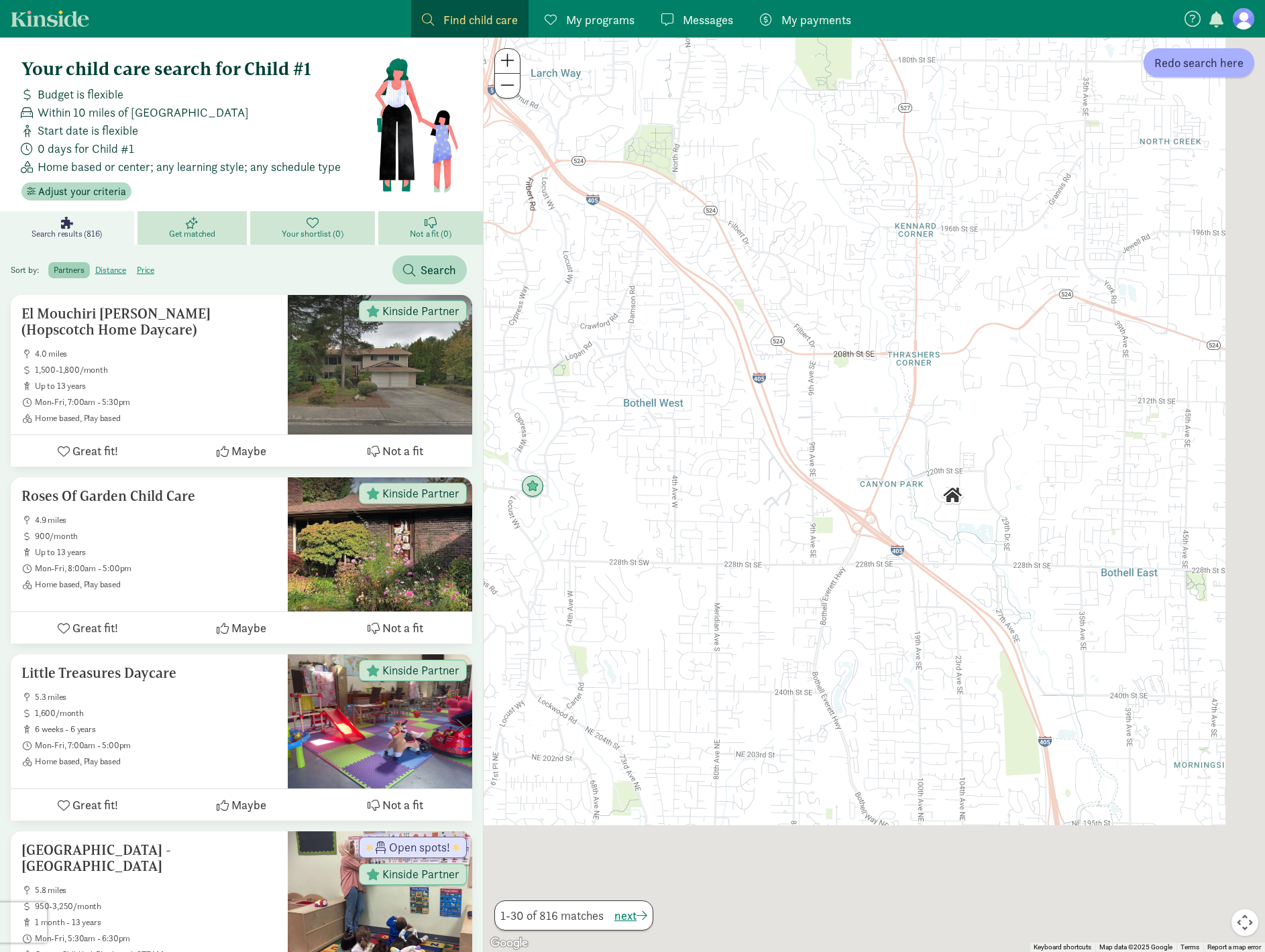
drag, startPoint x: 853, startPoint y: 525, endPoint x: 752, endPoint y: 389, distance: 169.4
click at [752, 389] on div at bounding box center [875, 495] width 782 height 914
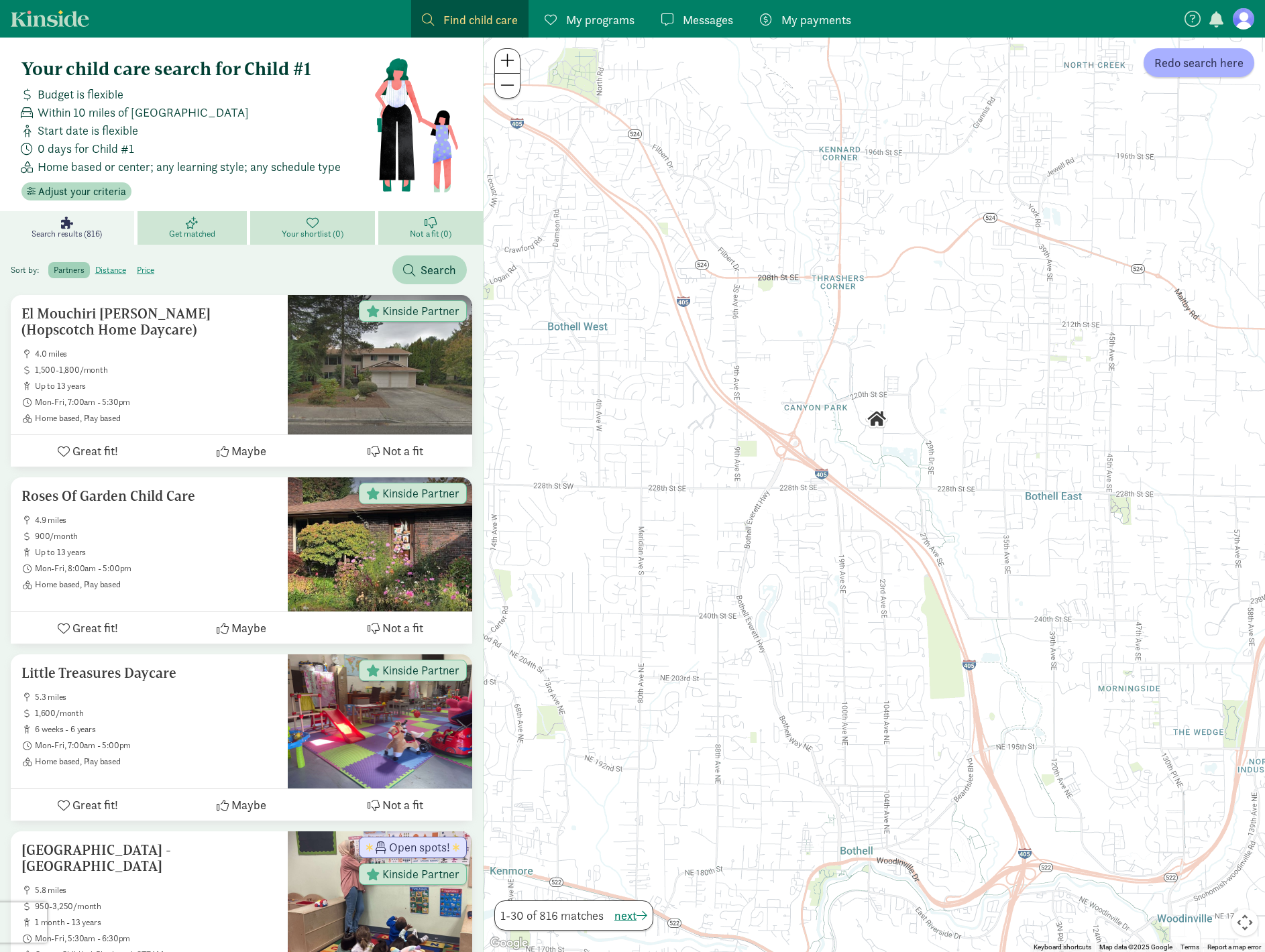
click at [877, 419] on img "Click to see details" at bounding box center [876, 419] width 23 height 23
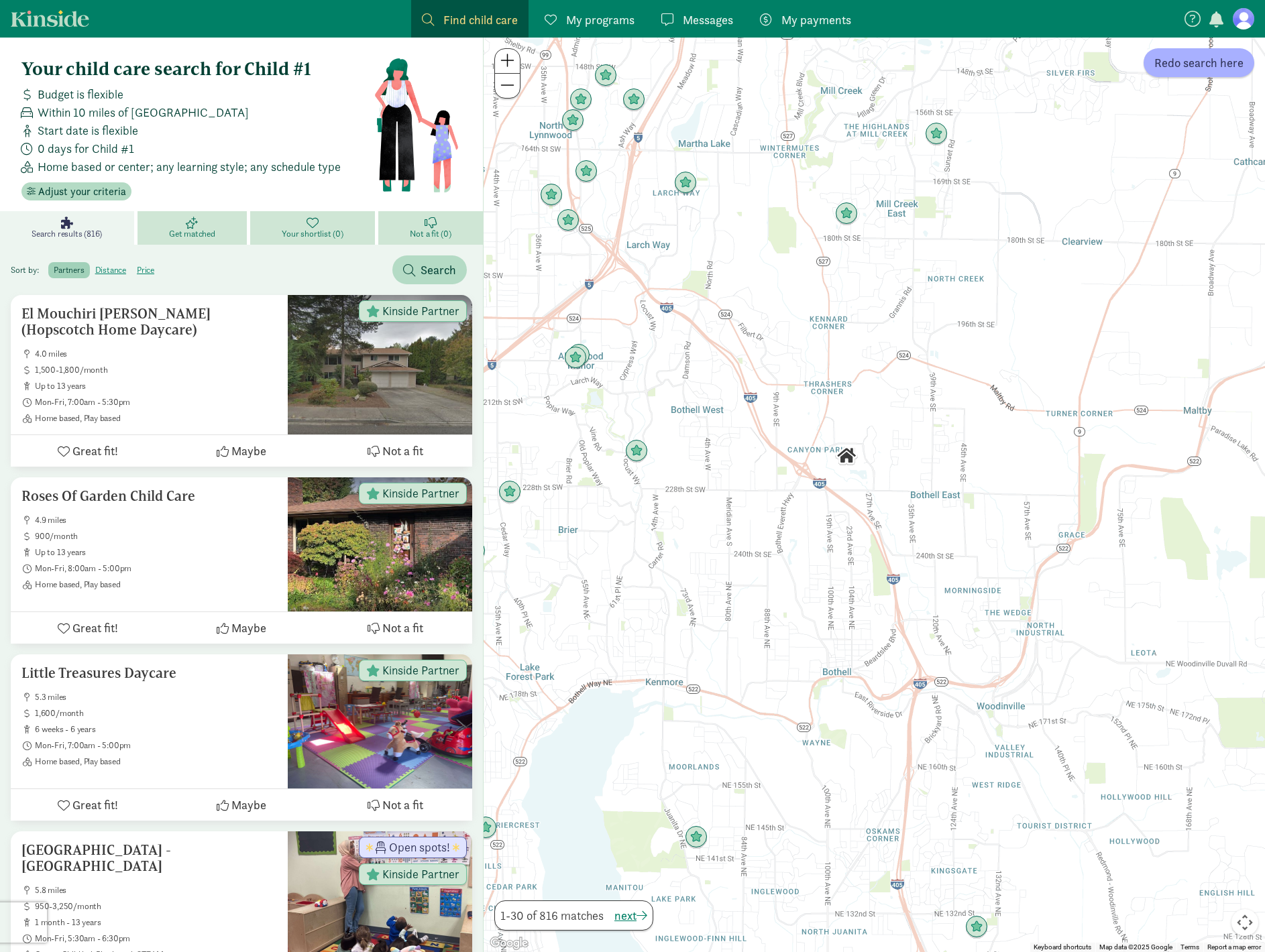
drag, startPoint x: 781, startPoint y: 456, endPoint x: 758, endPoint y: 470, distance: 26.9
click at [816, 463] on div "To navigate, press the arrow keys." at bounding box center [875, 495] width 782 height 914
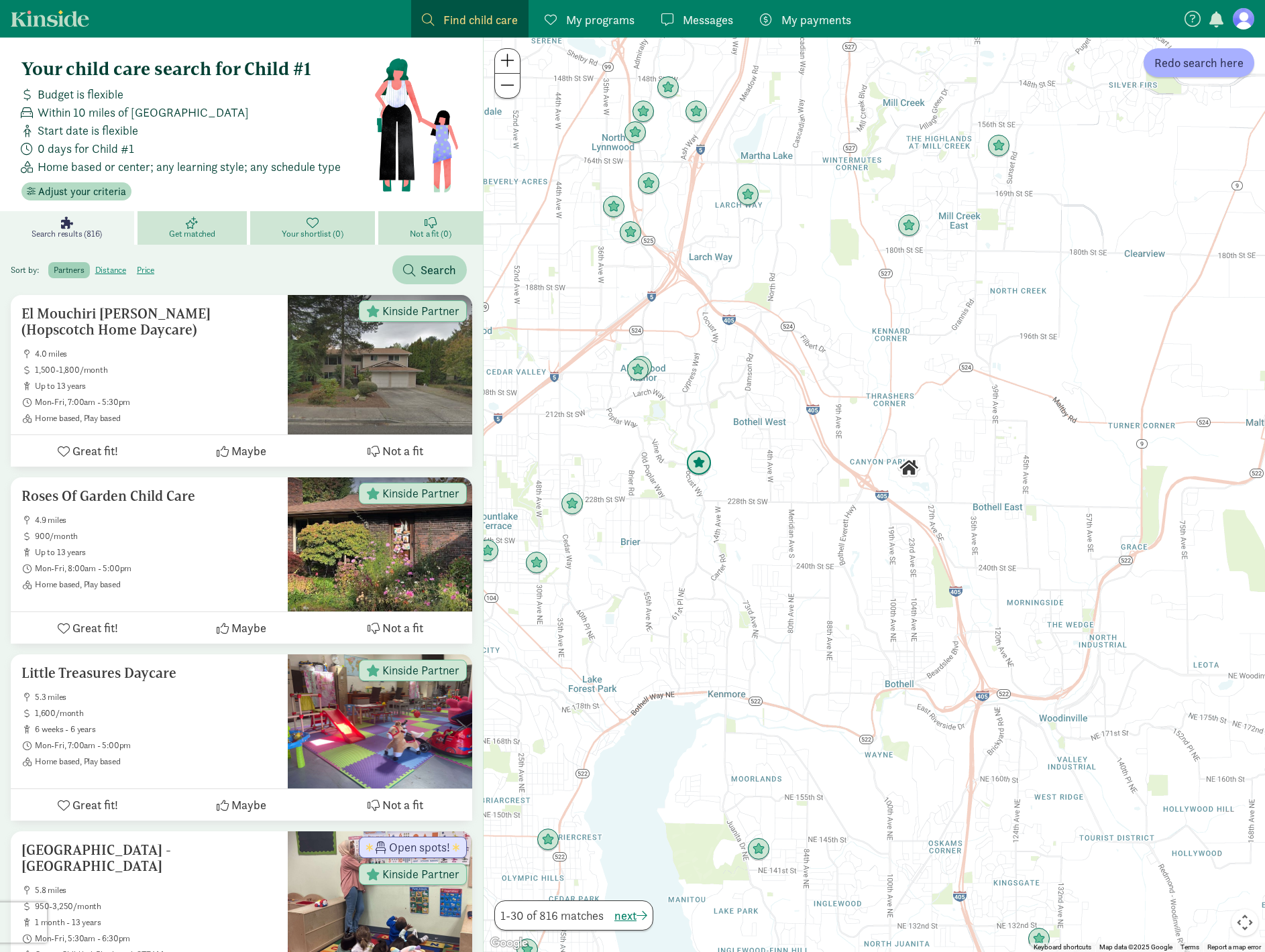
click at [702, 466] on img "Click to see details" at bounding box center [699, 463] width 25 height 25
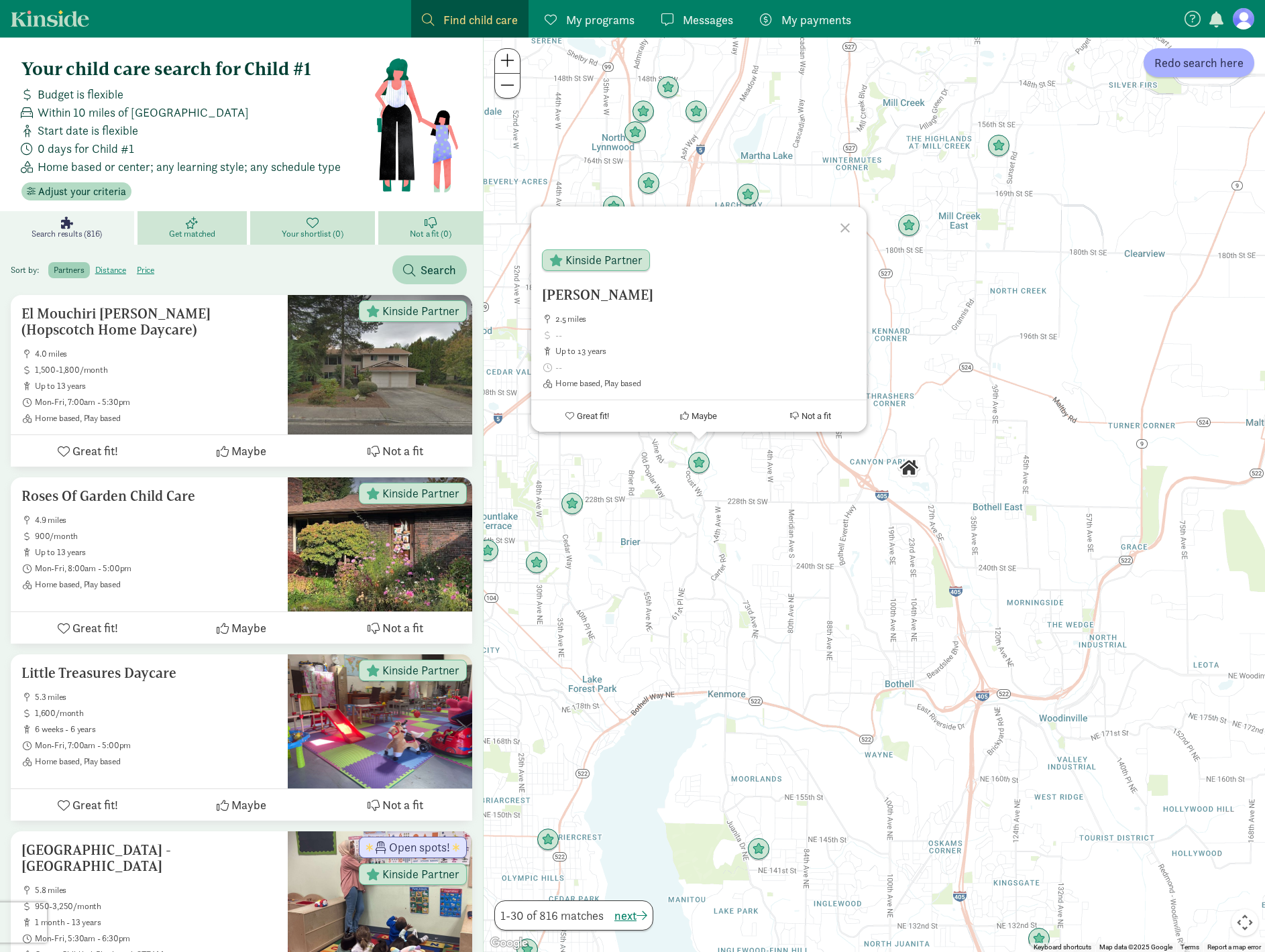
click at [781, 516] on div "[PERSON_NAME] 2.5 miles up to 13 years Home based, Play based Kinside Partner G…" at bounding box center [875, 495] width 782 height 914
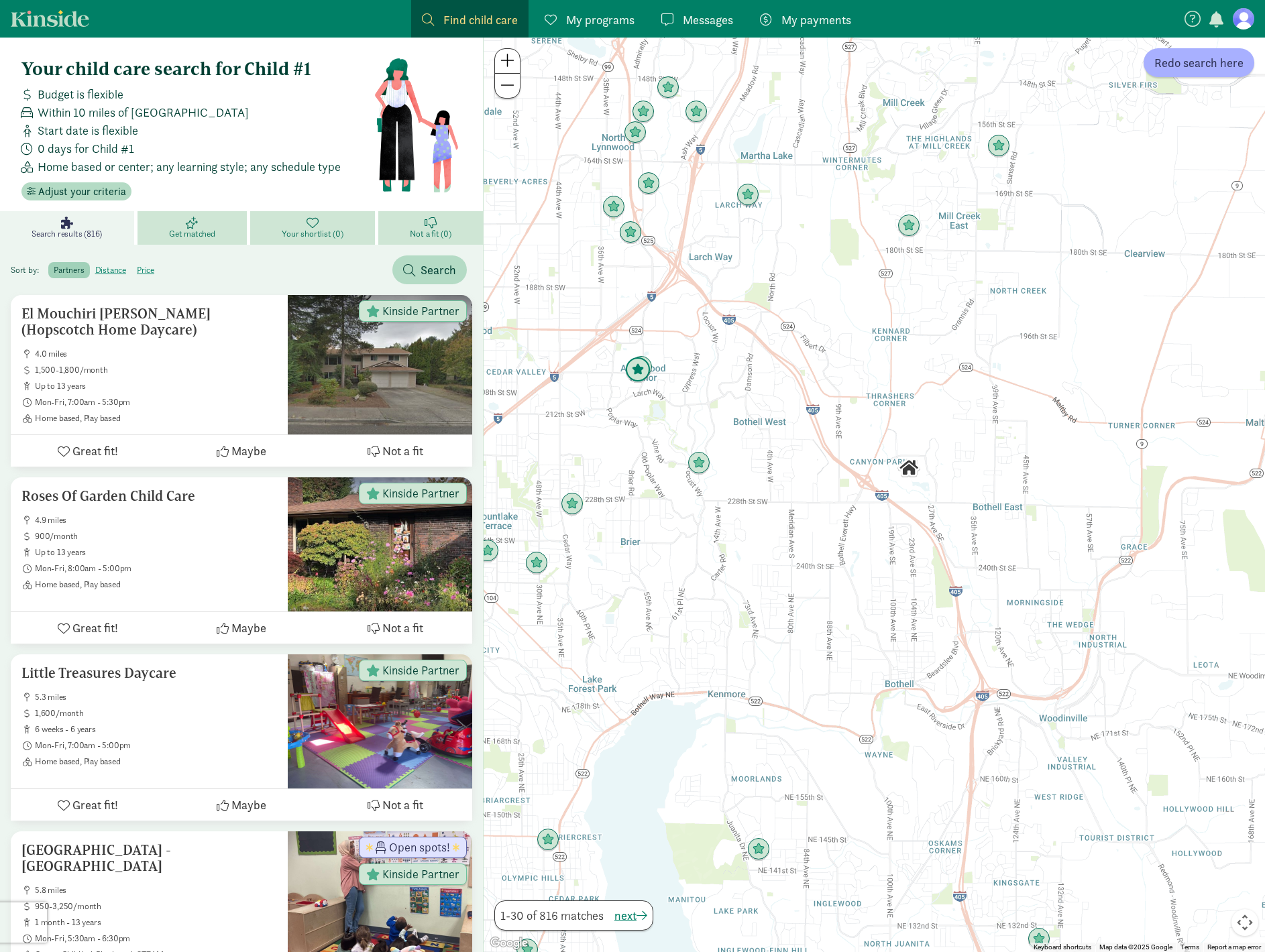
click at [634, 361] on img "Click to see details" at bounding box center [638, 370] width 25 height 25
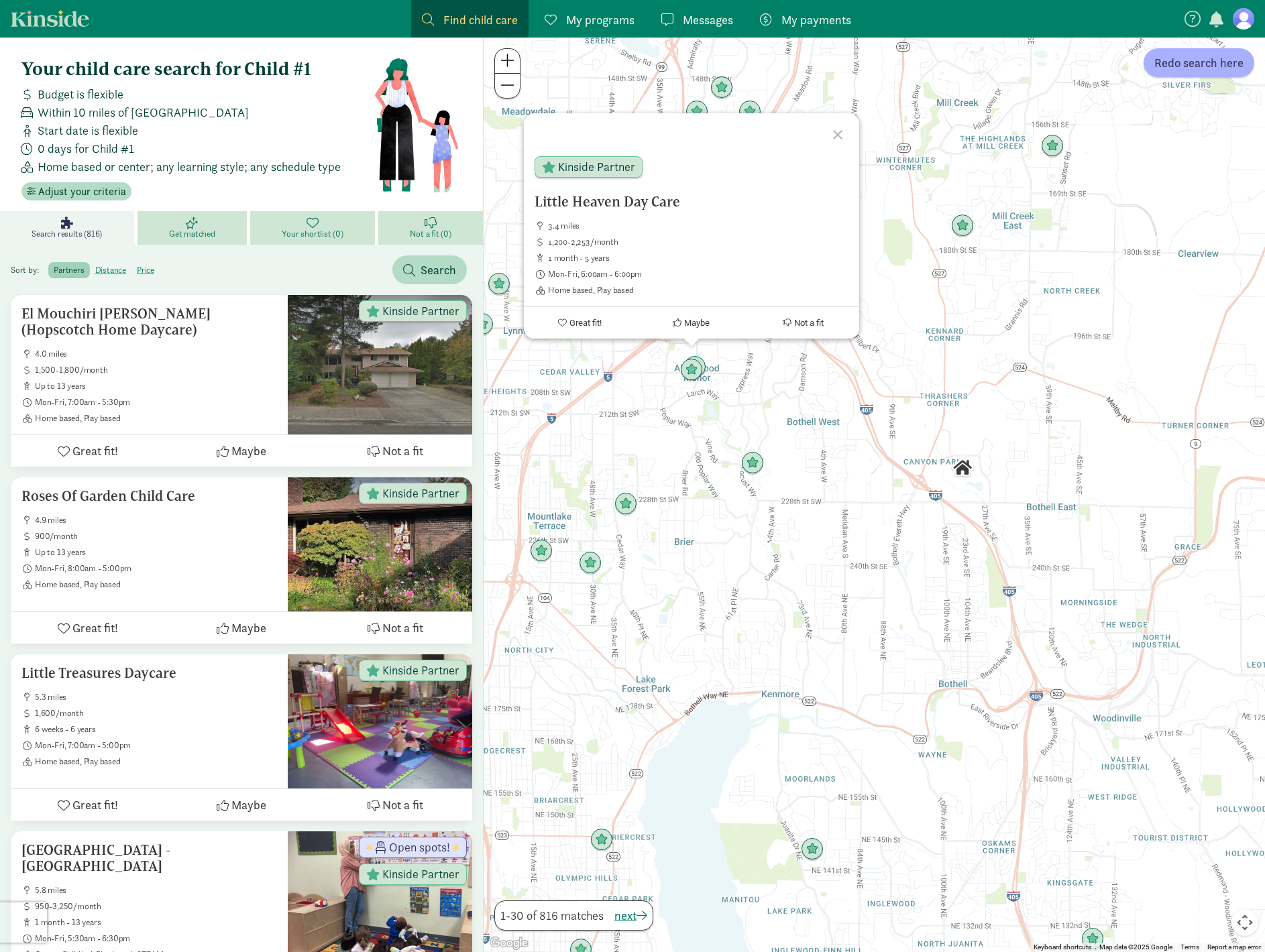
click at [709, 403] on div "Little Heaven Day Care 3.4 miles 1,200-2,253/month 1 month - 5 years Mon-Fri, 6…" at bounding box center [875, 495] width 782 height 914
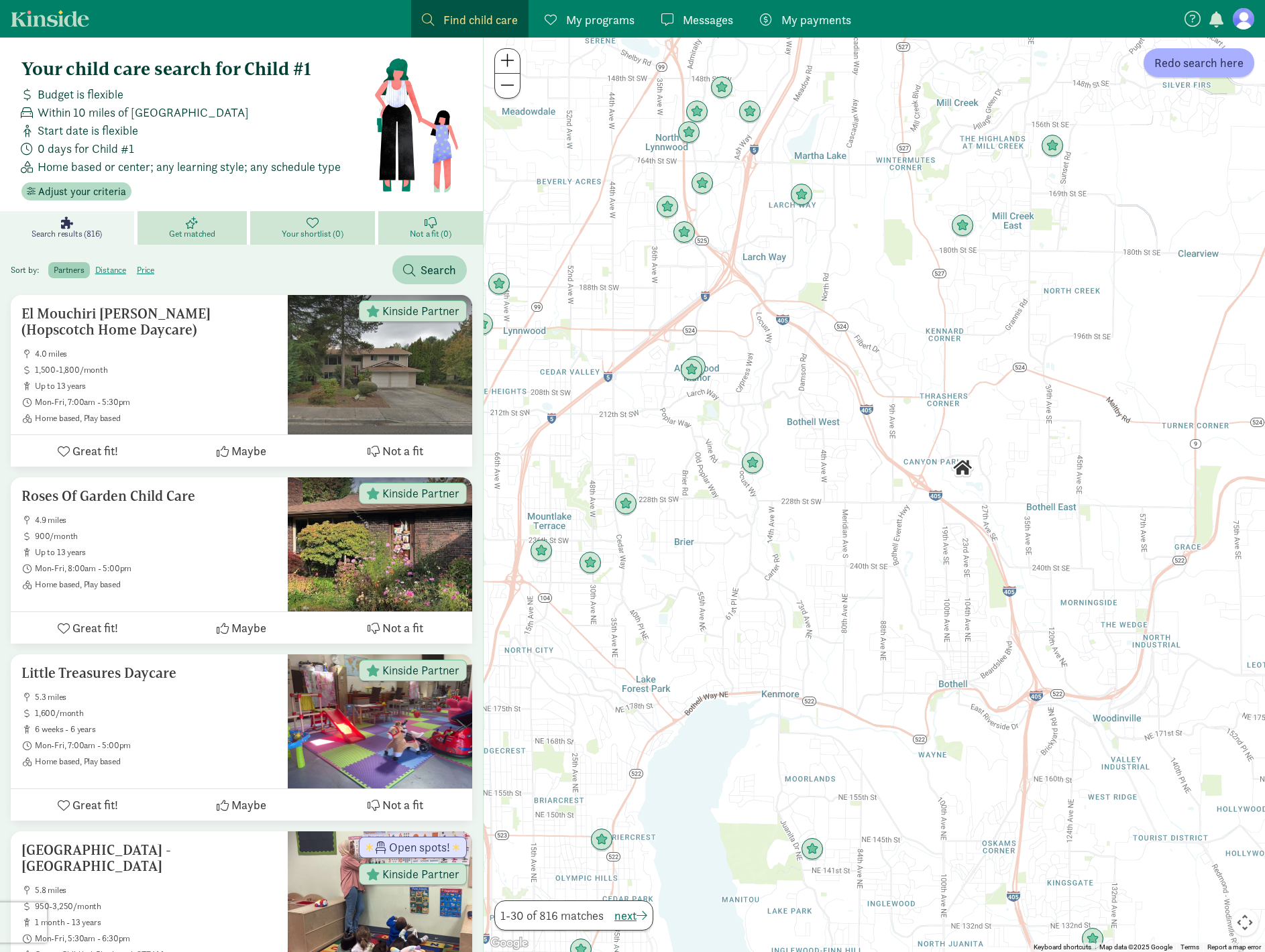
click at [789, 416] on div at bounding box center [875, 495] width 782 height 914
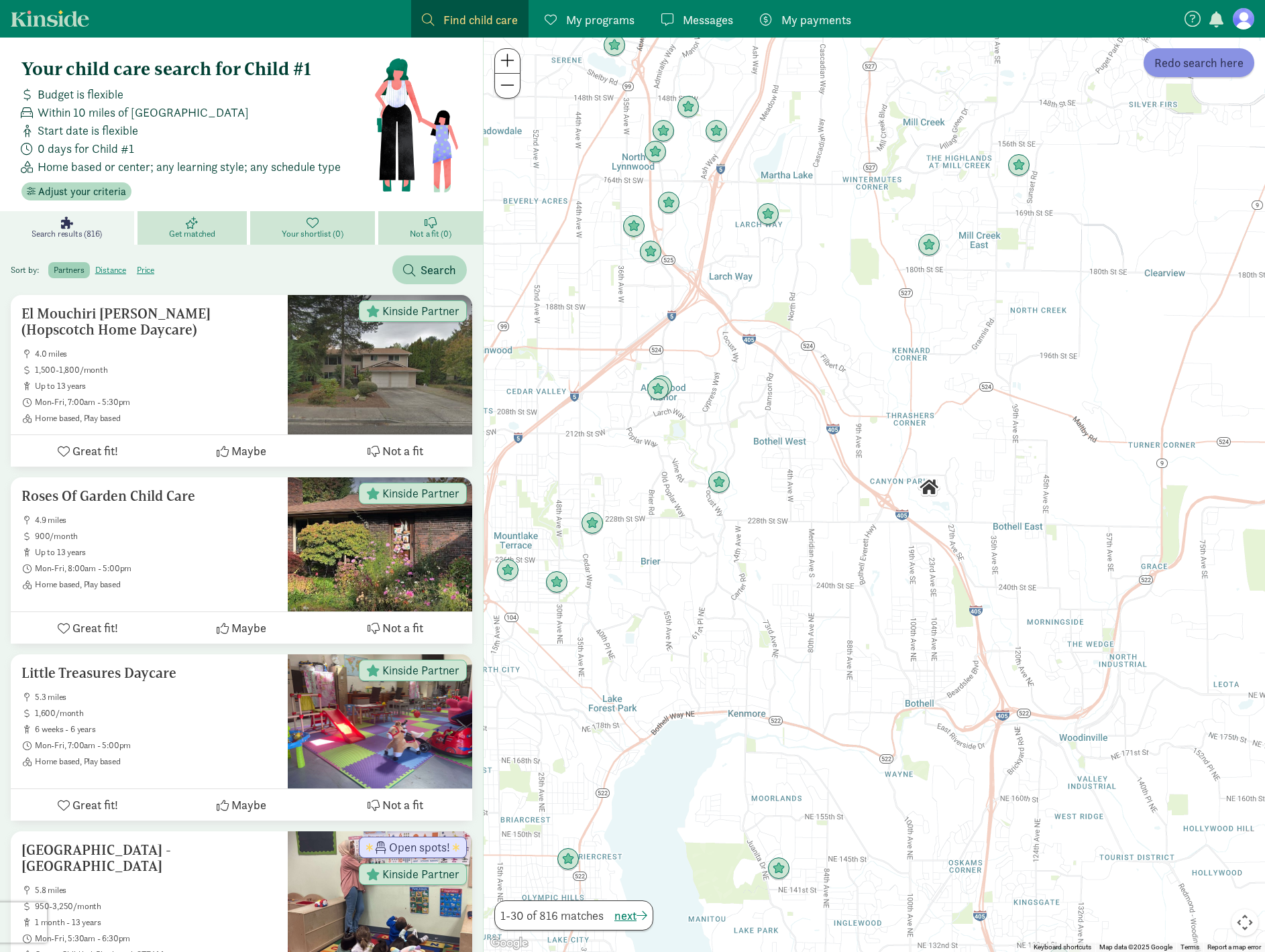
click at [1187, 60] on span "Redo search here" at bounding box center [1199, 63] width 90 height 18
click at [936, 245] on img "Click to see details" at bounding box center [929, 245] width 25 height 25
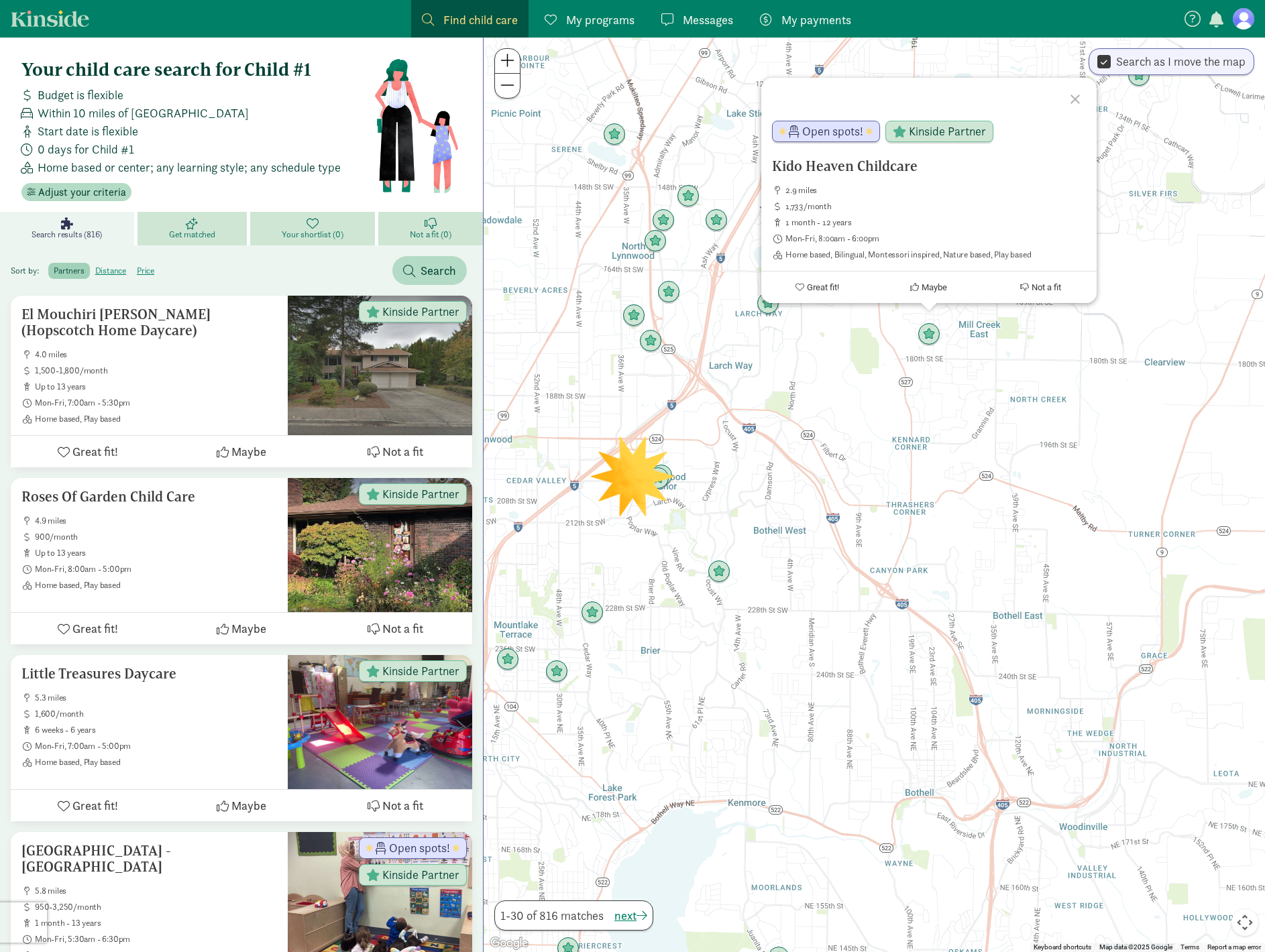
click at [792, 384] on div "Kido Heaven Childcare 2.9 miles 1,733/month 1 month - 12 years Mon-Fri, 8:00am …" at bounding box center [875, 495] width 782 height 914
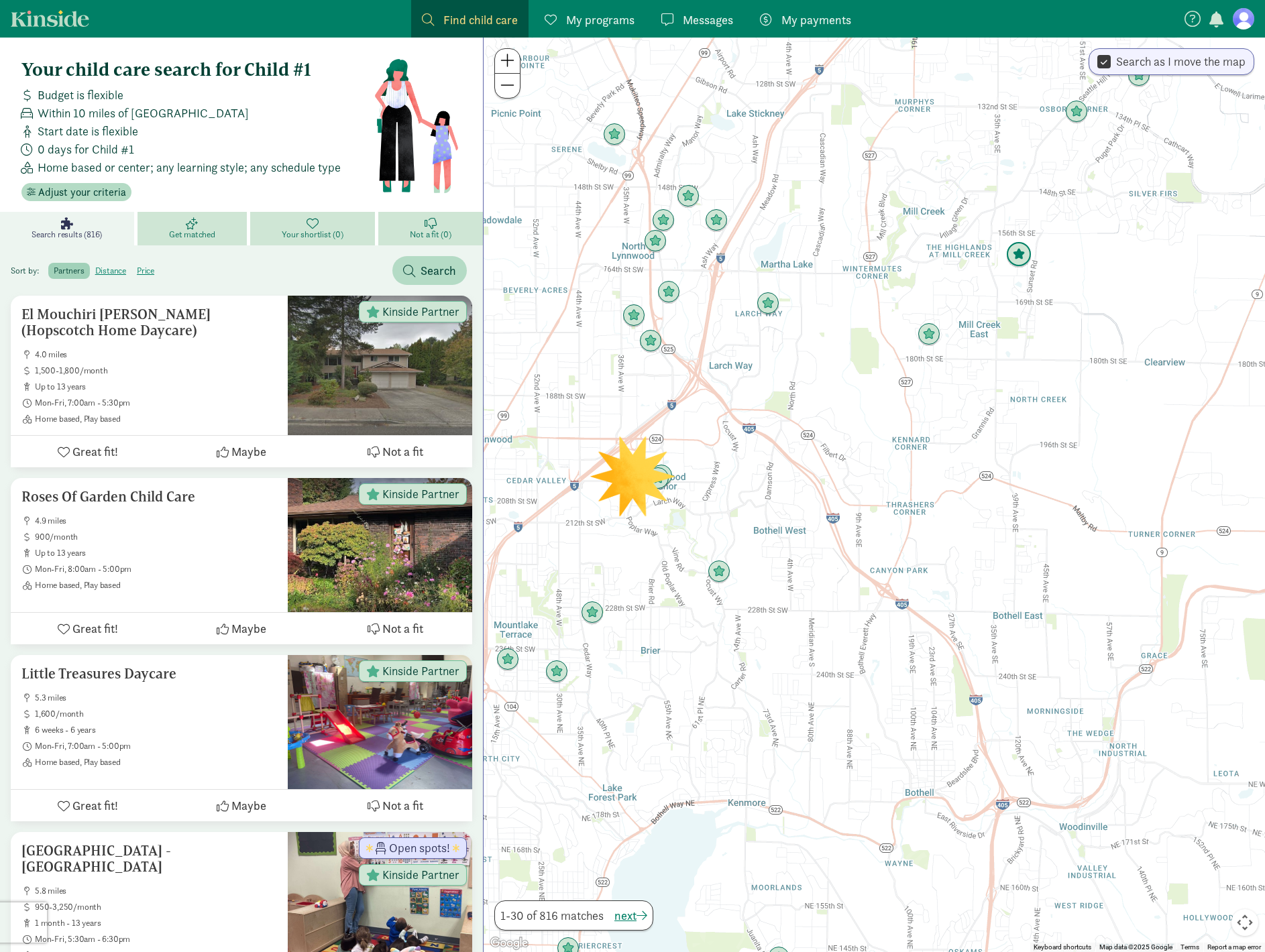
click at [1025, 261] on img "Click to see details" at bounding box center [1019, 254] width 25 height 25
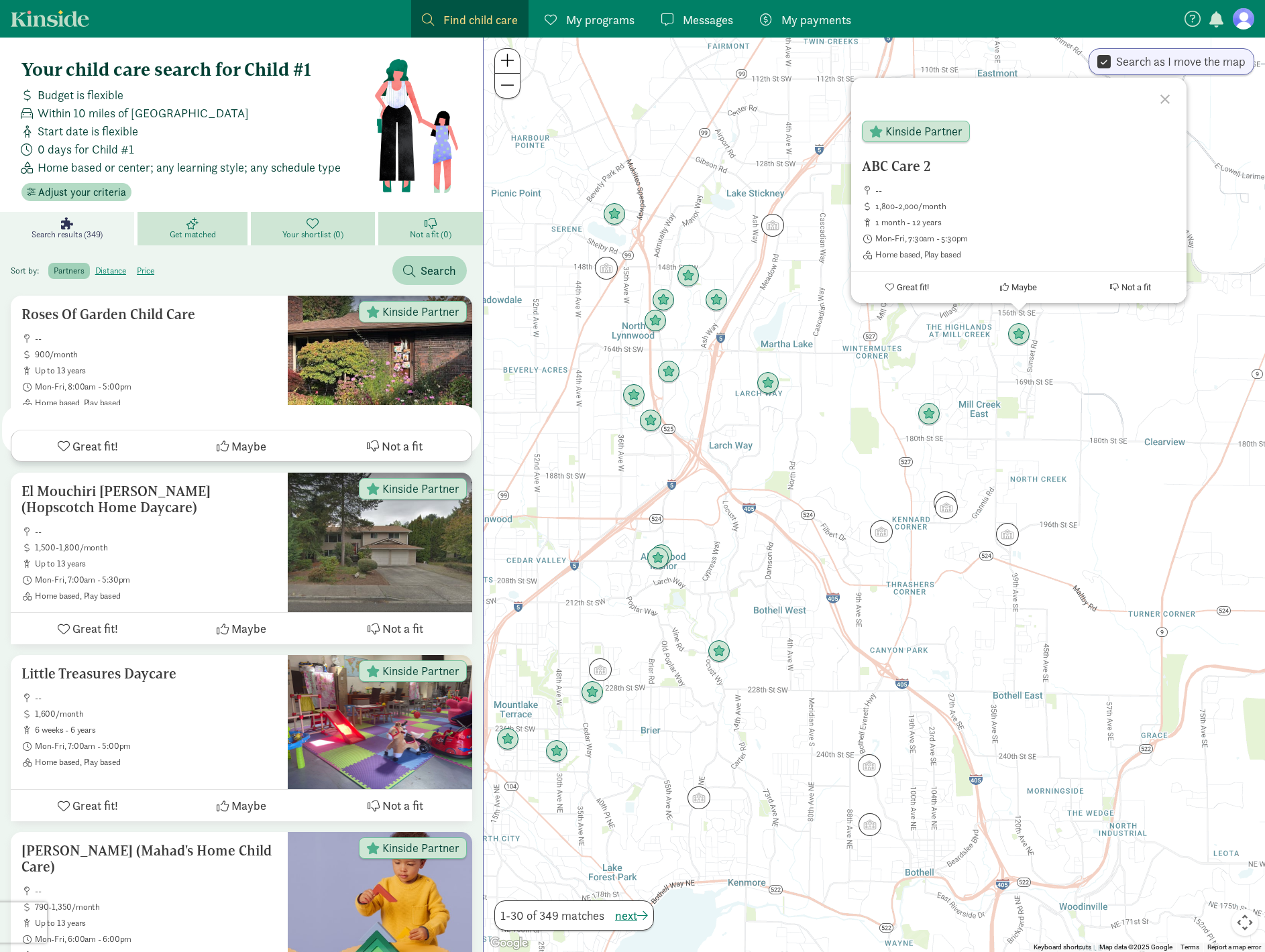
click at [883, 601] on div "ABC Care 2 -- 1,800-2,000/month 1 month - 12 years Mon-Fri, 7:30am - 5:30pm Hom…" at bounding box center [875, 495] width 782 height 914
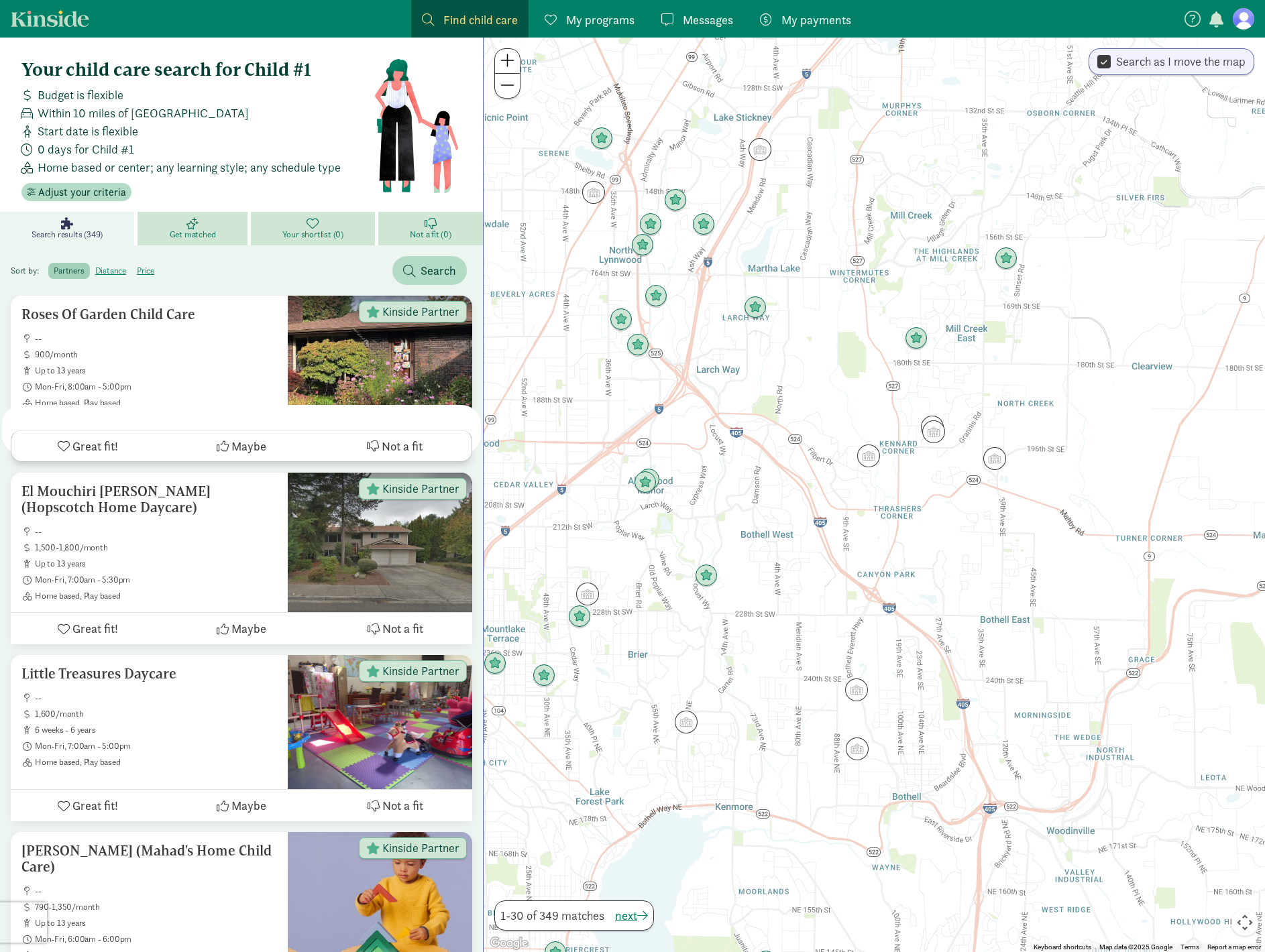
drag, startPoint x: 881, startPoint y: 632, endPoint x: 844, endPoint y: 462, distance: 174.0
click at [844, 462] on div at bounding box center [875, 495] width 782 height 914
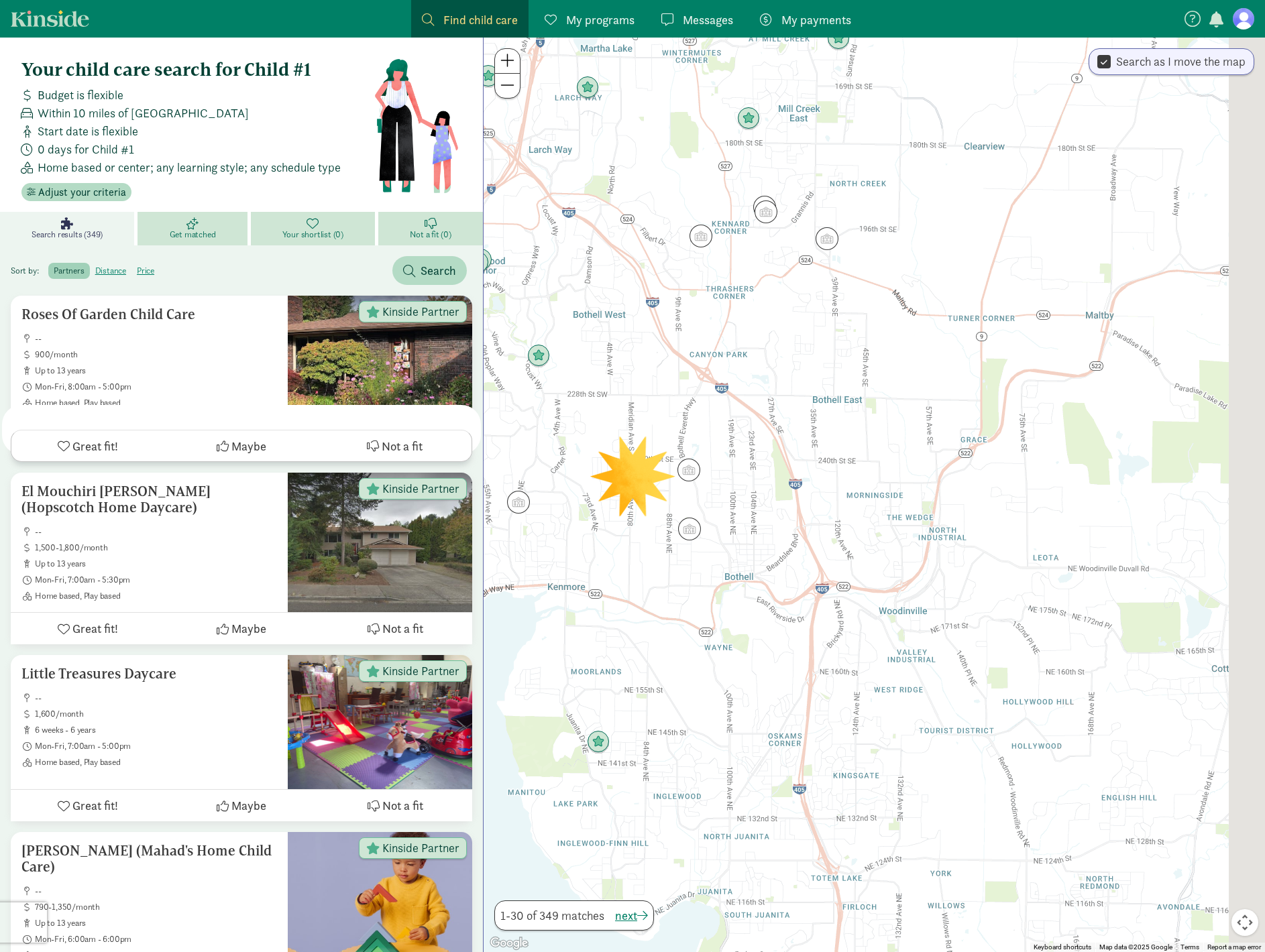
drag, startPoint x: 1064, startPoint y: 533, endPoint x: 856, endPoint y: 347, distance: 279.0
click at [856, 347] on div at bounding box center [875, 495] width 782 height 914
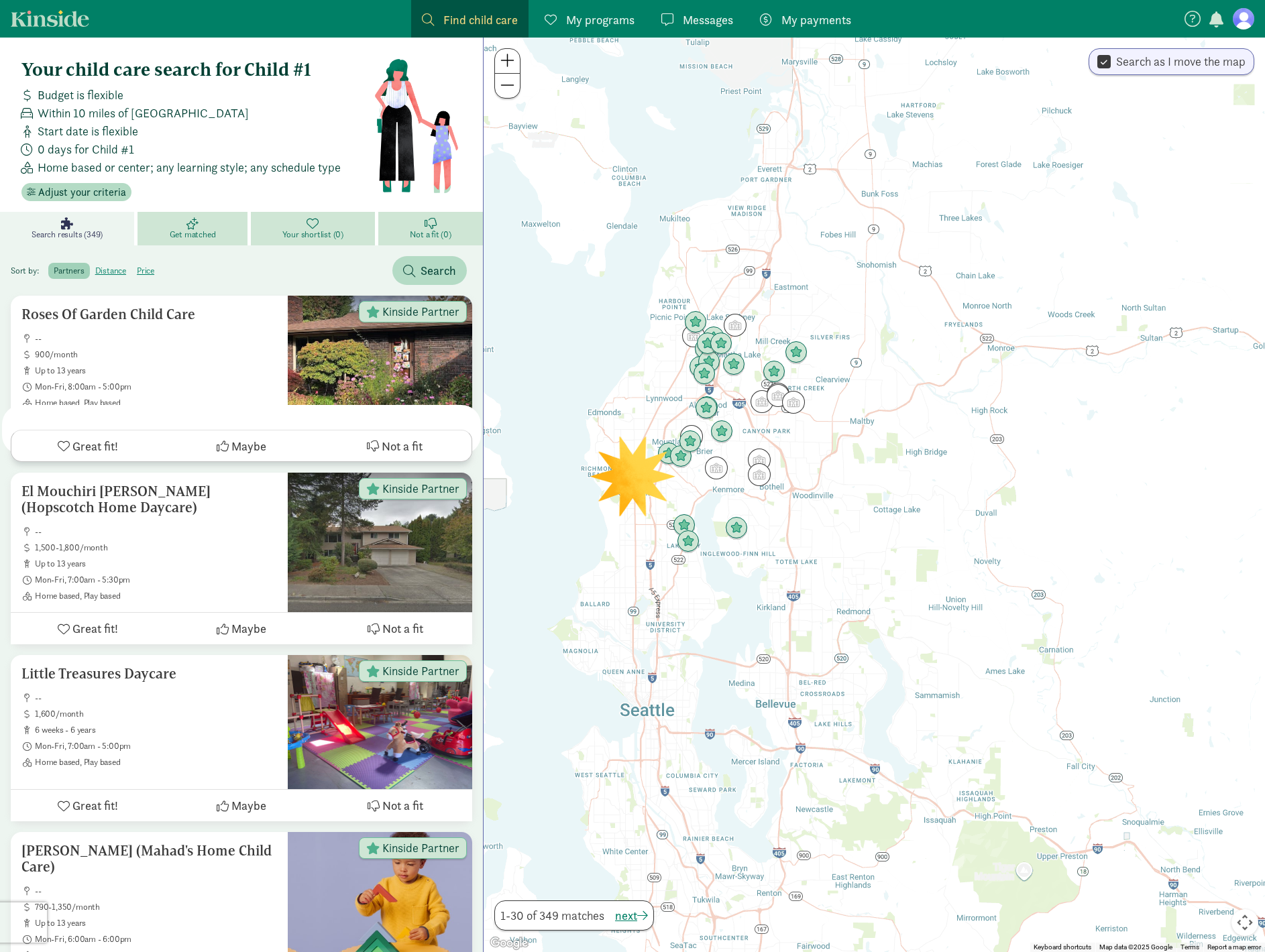
drag, startPoint x: 1001, startPoint y: 389, endPoint x: 938, endPoint y: 422, distance: 71.1
click at [938, 422] on div at bounding box center [875, 495] width 782 height 914
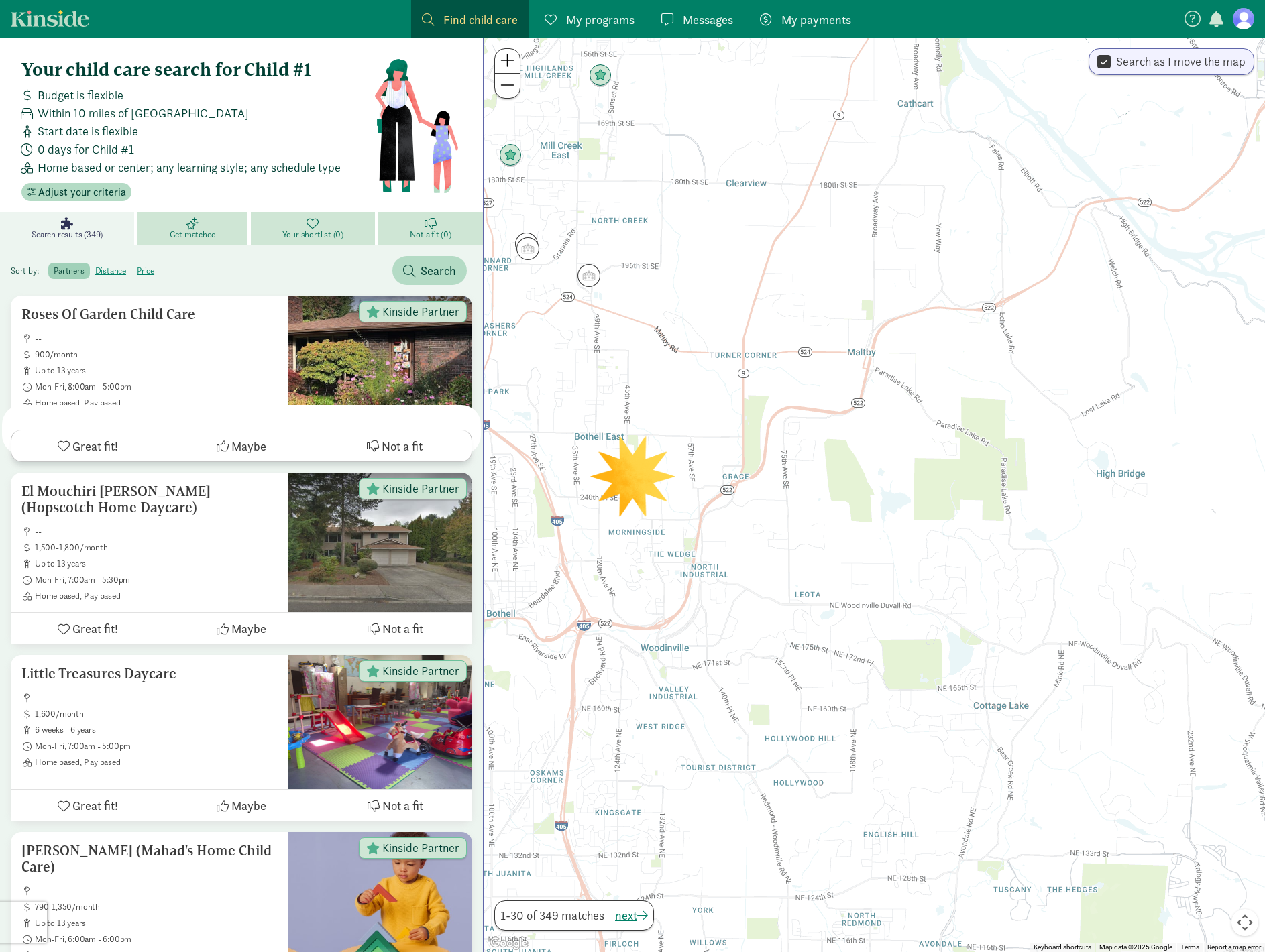
drag, startPoint x: 819, startPoint y: 442, endPoint x: 928, endPoint y: 430, distance: 109.7
click at [926, 430] on div at bounding box center [875, 495] width 782 height 914
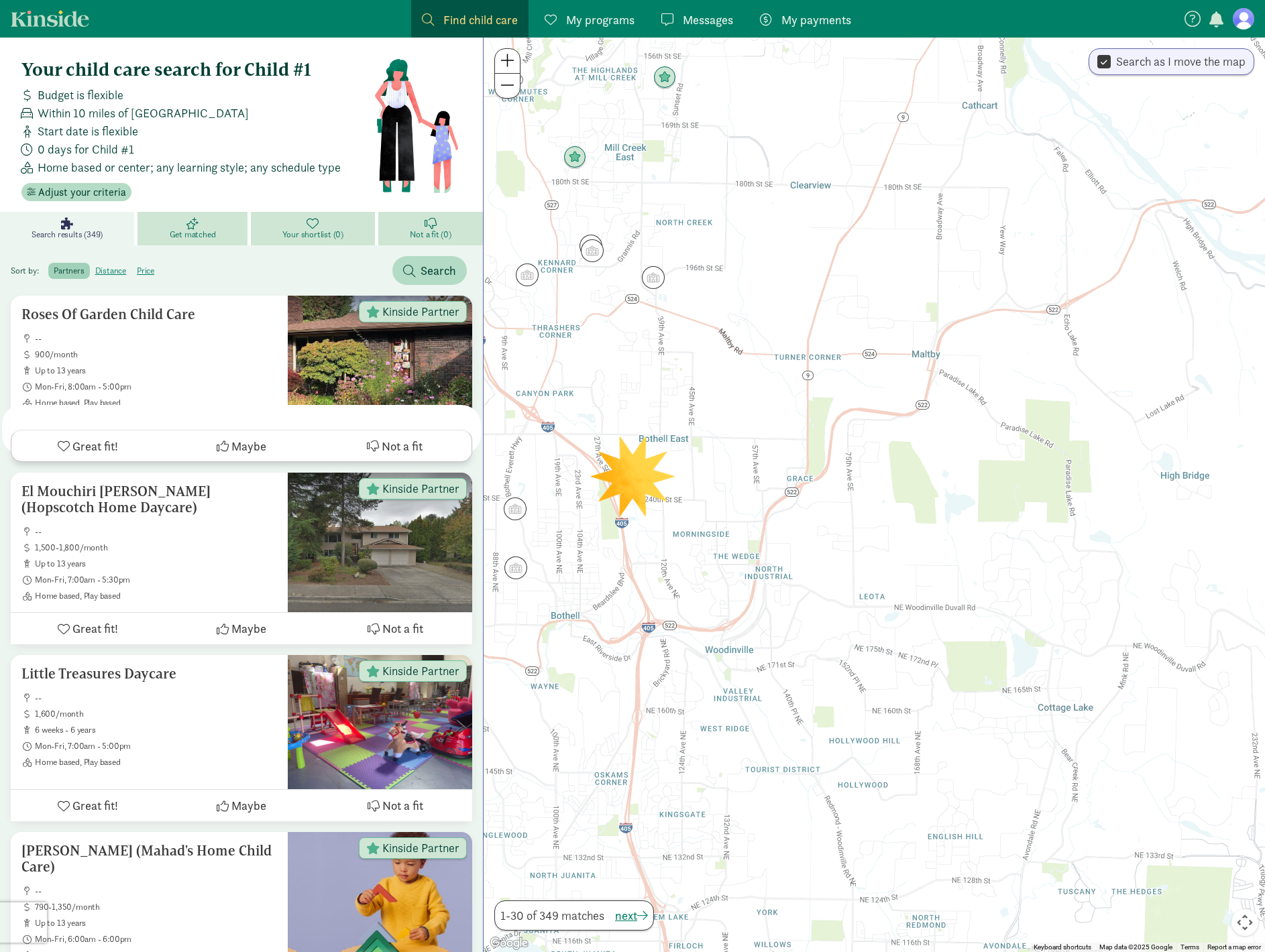
click at [1189, 59] on label "Search as I move the map" at bounding box center [1178, 62] width 135 height 16
click at [1111, 59] on input "Search as I move the map" at bounding box center [1103, 62] width 13 height 18
click at [1189, 59] on label "Search as I move the map" at bounding box center [1178, 62] width 135 height 16
click at [1111, 59] on input "Search as I move the map" at bounding box center [1103, 62] width 13 height 18
checkbox input "true"
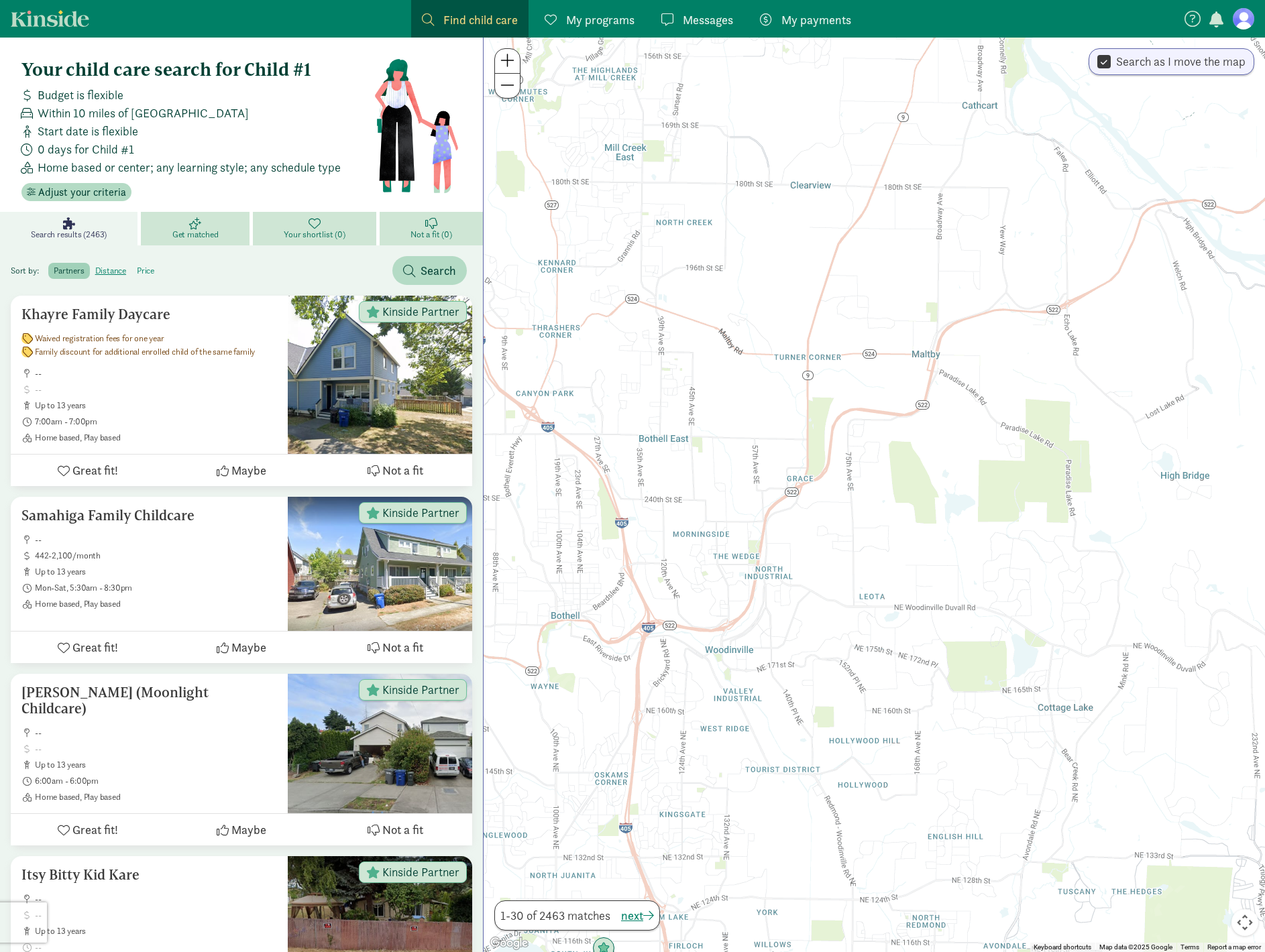
click at [157, 266] on label "price" at bounding box center [145, 271] width 28 height 16
click at [137, 266] on input "price" at bounding box center [137, 266] width 0 height 0
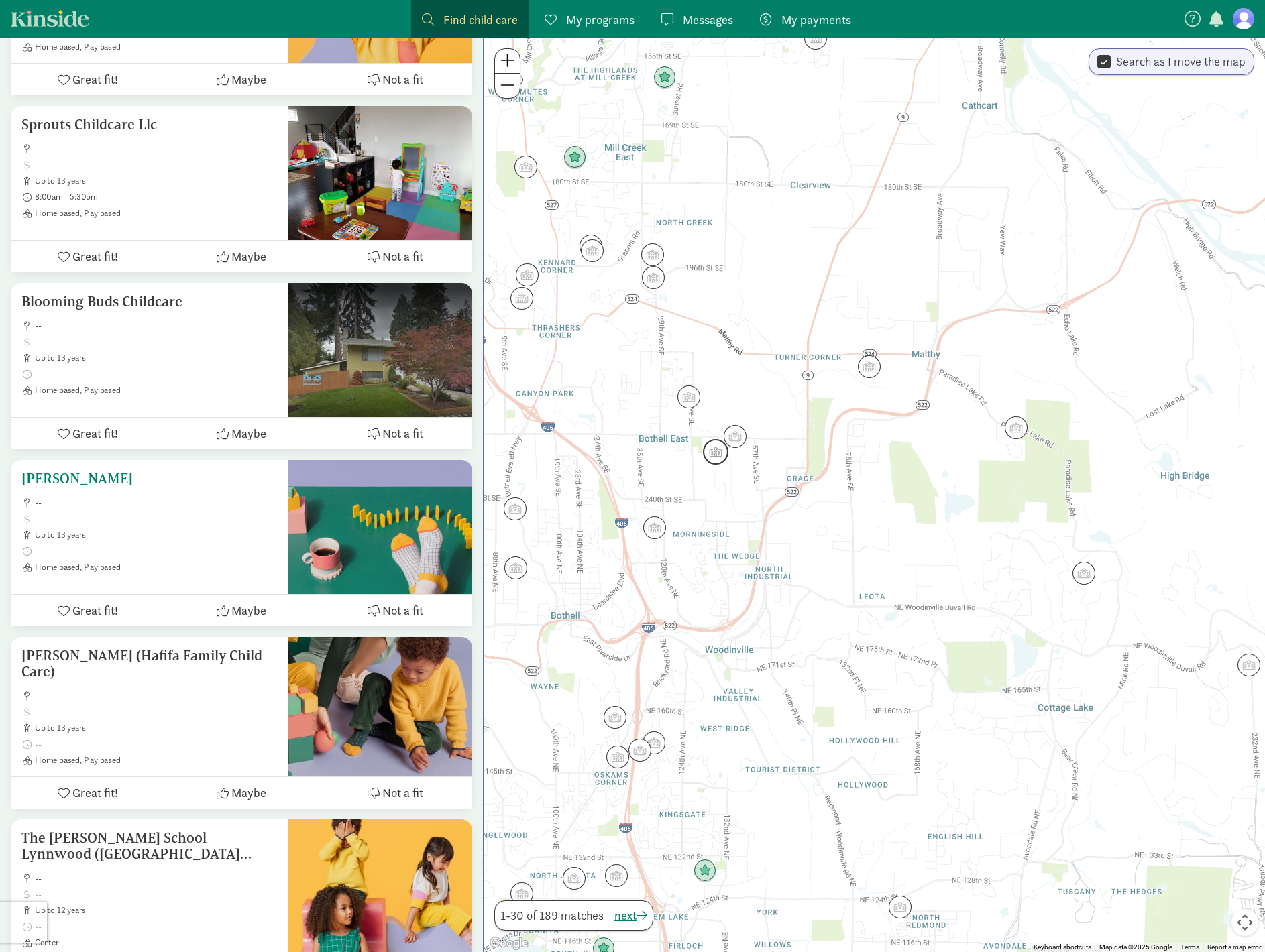
scroll to position [4731, 0]
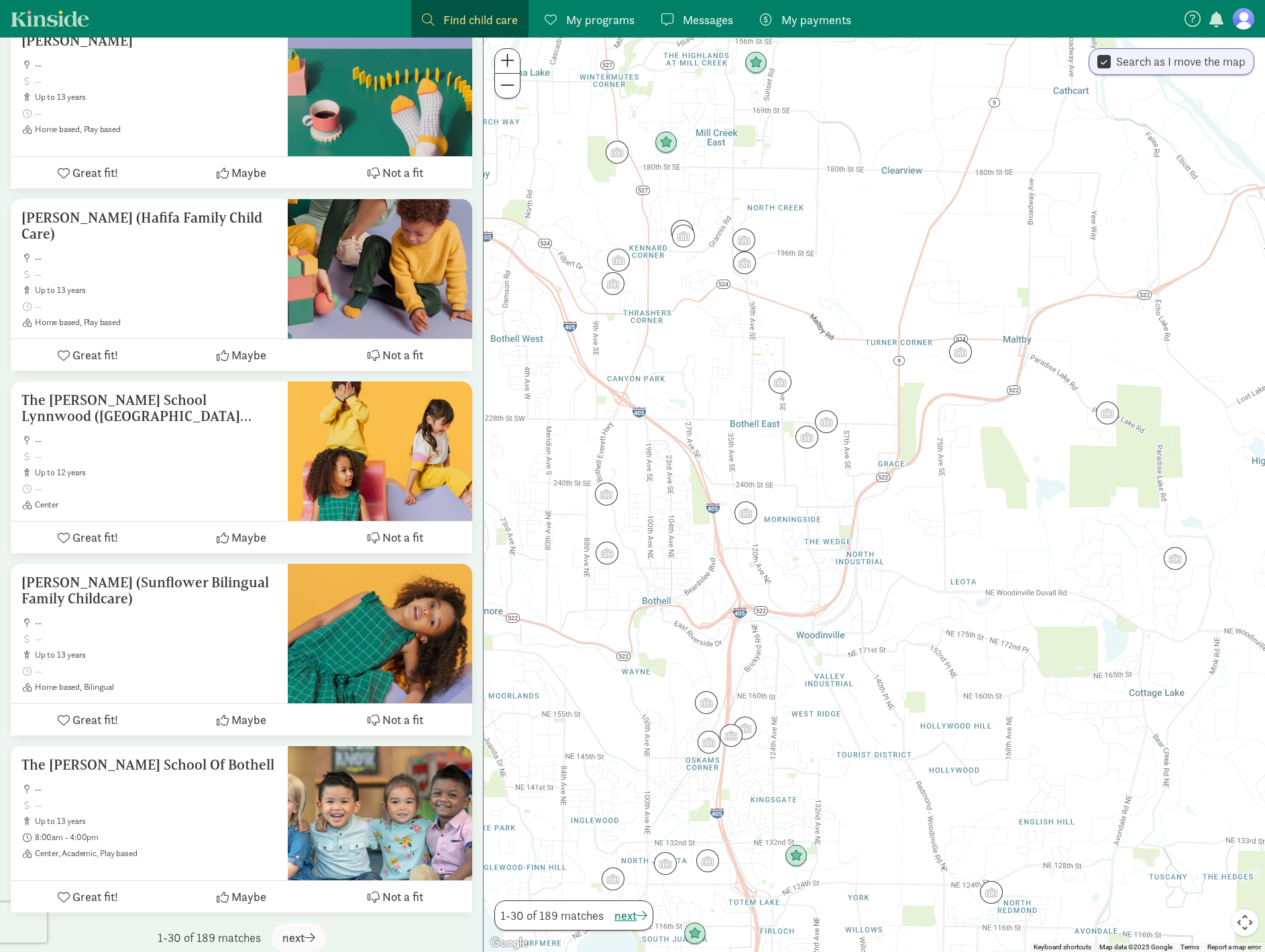
drag, startPoint x: 629, startPoint y: 335, endPoint x: 727, endPoint y: 319, distance: 99.3
click at [727, 319] on div at bounding box center [875, 495] width 782 height 914
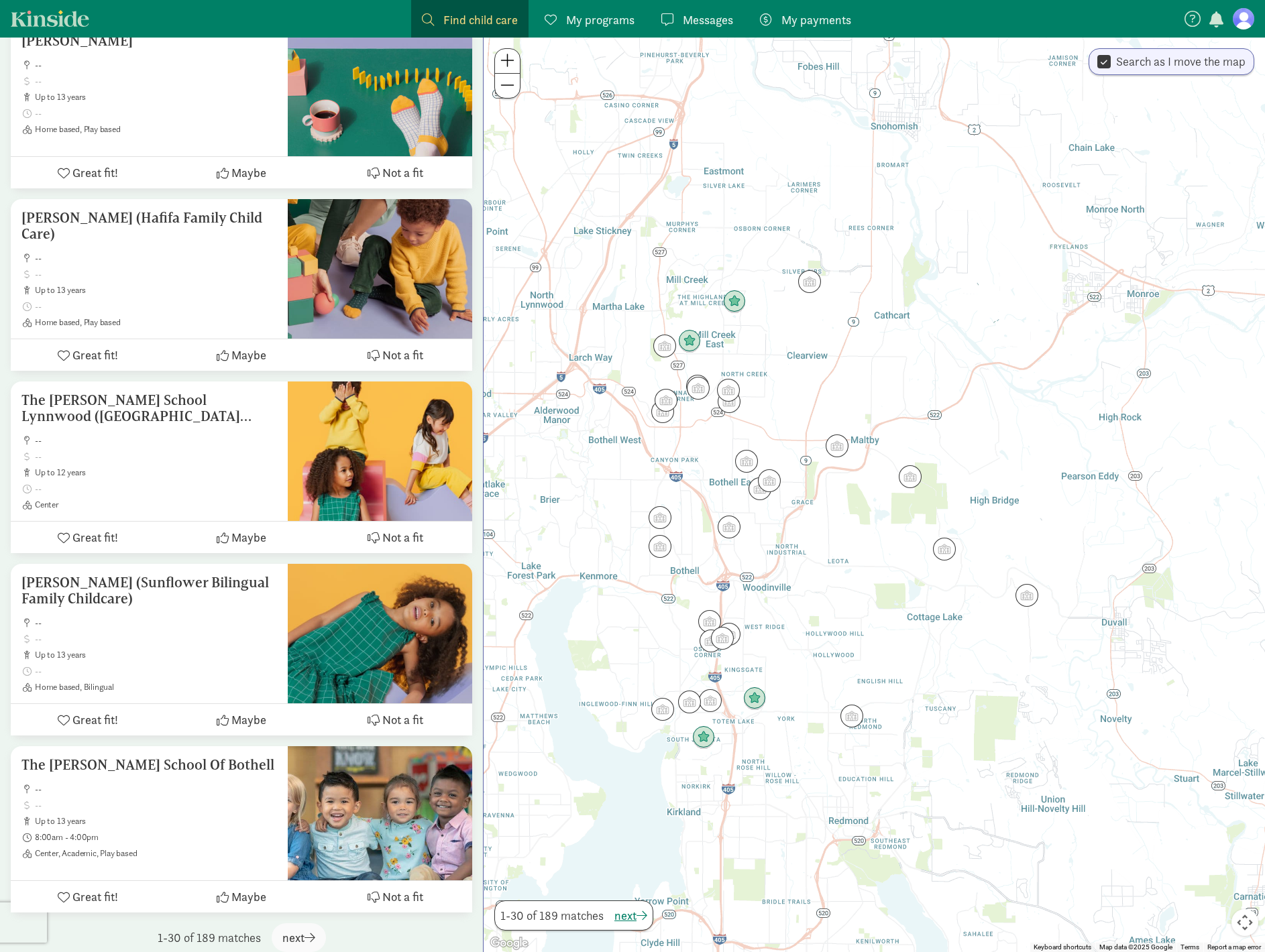
scroll to position [0, 0]
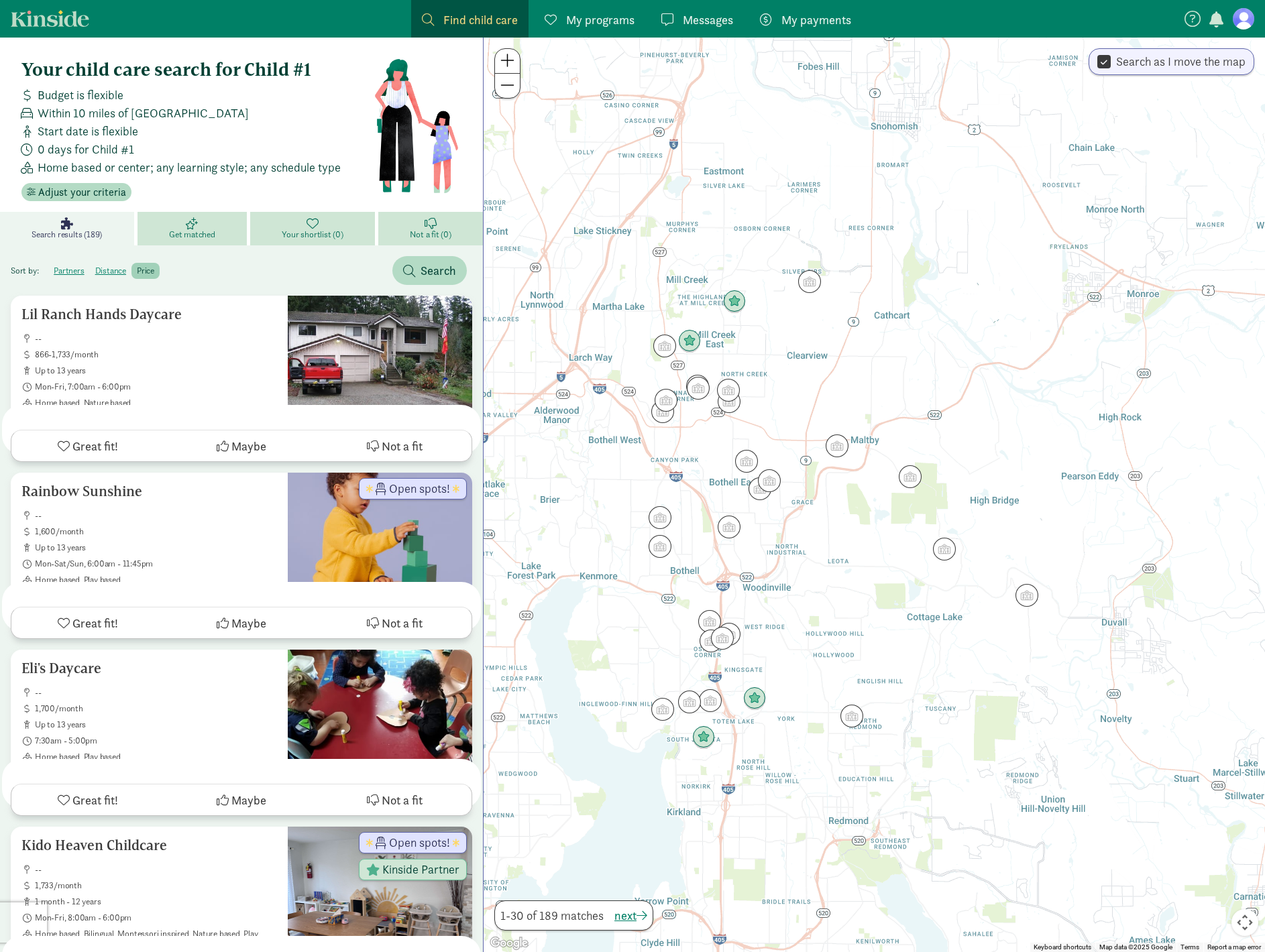
drag, startPoint x: 669, startPoint y: 373, endPoint x: 695, endPoint y: 440, distance: 71.9
click at [695, 440] on div at bounding box center [875, 495] width 782 height 914
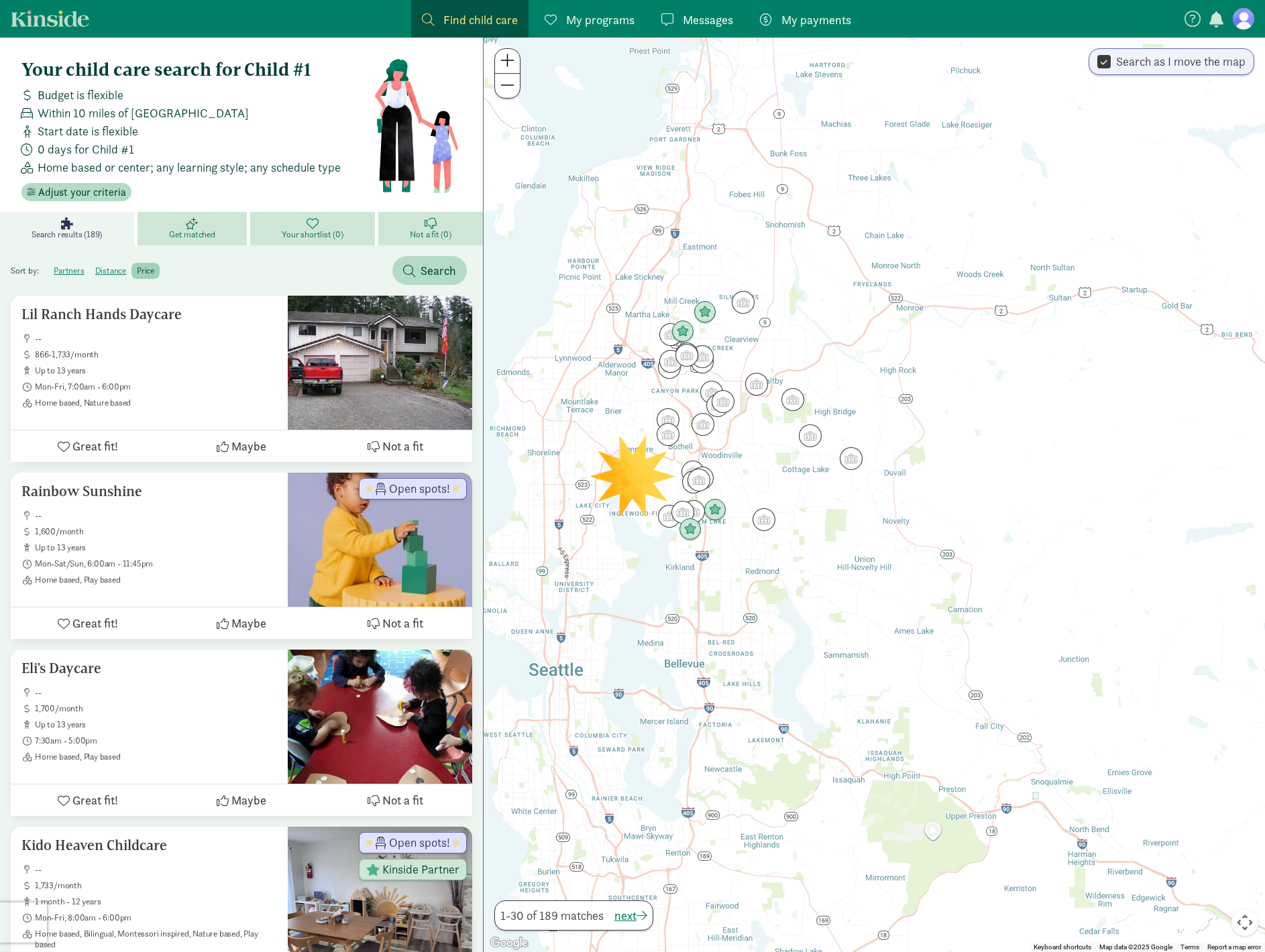
click at [811, 21] on span "My payments" at bounding box center [817, 20] width 70 height 18
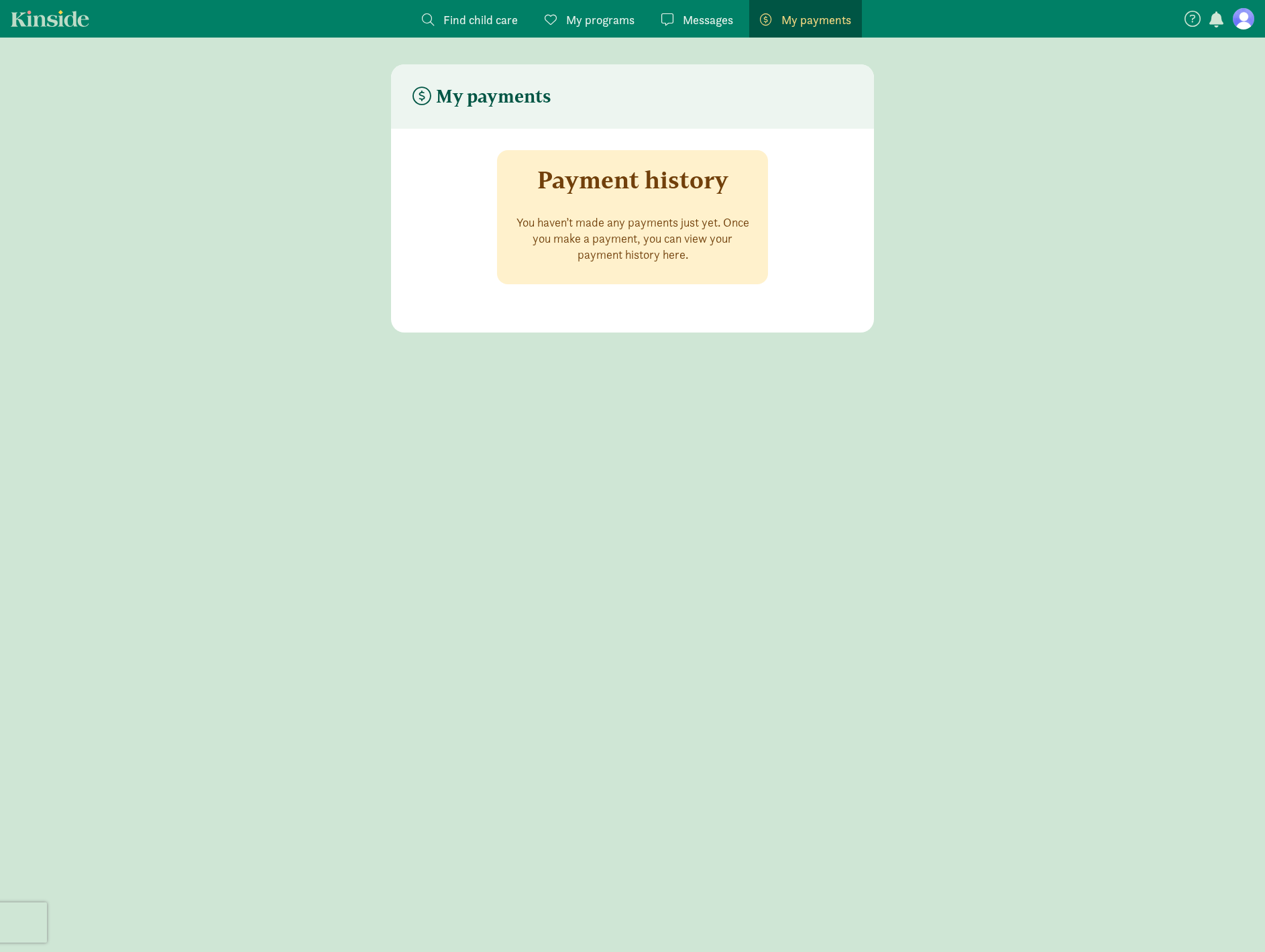
click at [606, 22] on span "My programs" at bounding box center [601, 20] width 69 height 18
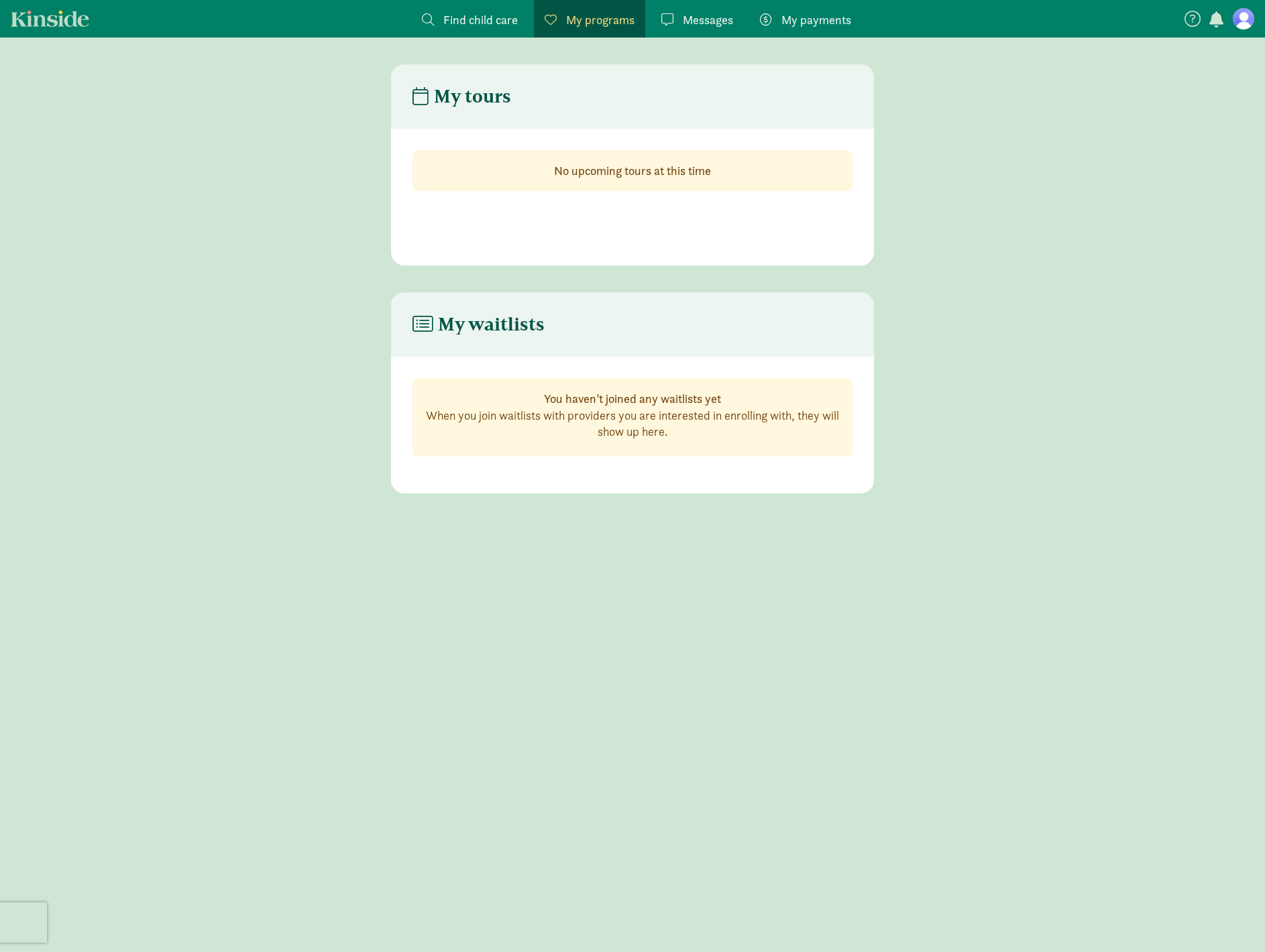
click at [488, 18] on span "Find child care" at bounding box center [480, 20] width 74 height 18
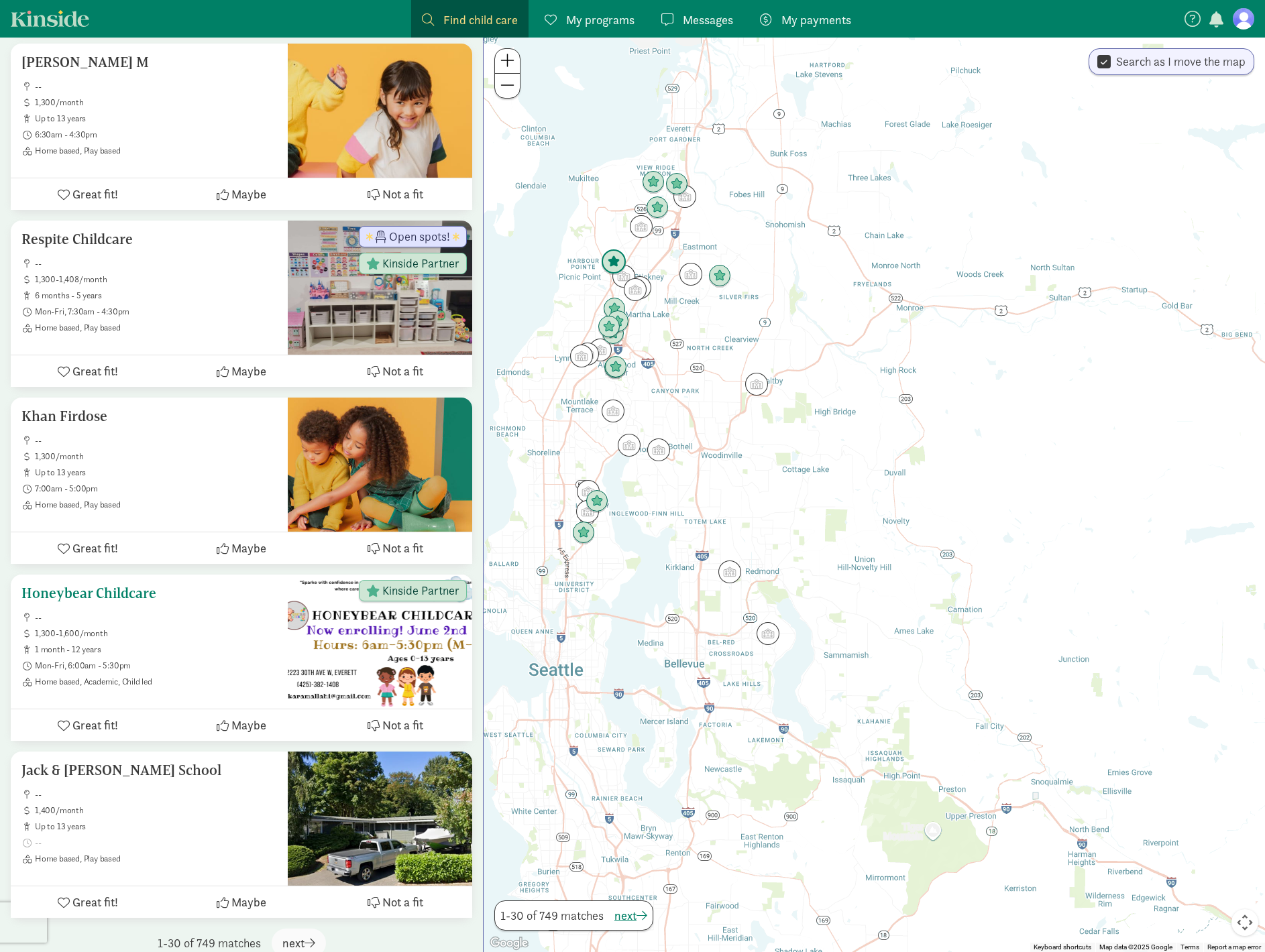
scroll to position [4650, 0]
